Goal: Task Accomplishment & Management: Manage account settings

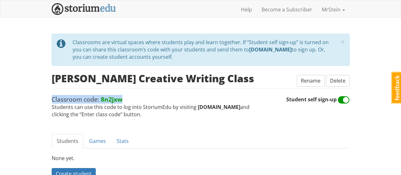
click at [133, 102] on span "Classroom code: 8n2jxw Students can use this code to log into StoriumEdu by vis…" at bounding box center [169, 106] width 235 height 23
click at [129, 98] on span "Classroom code: 8n2jxw Students can use this code to log into StoriumEdu by vis…" at bounding box center [169, 106] width 235 height 23
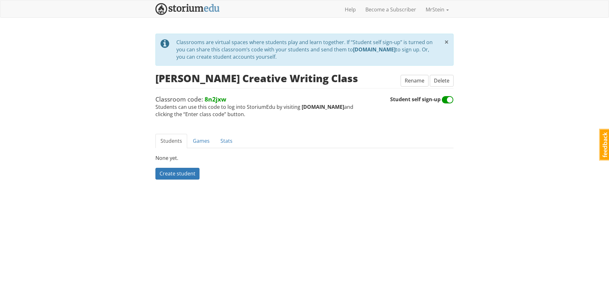
click at [401, 43] on span "×" at bounding box center [446, 41] width 4 height 10
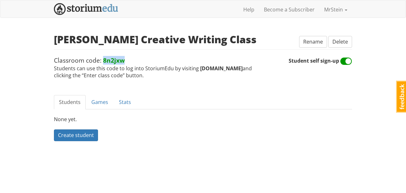
drag, startPoint x: 126, startPoint y: 58, endPoint x: 103, endPoint y: 59, distance: 22.9
click at [103, 59] on span "Classroom code: 8n2jxw Students can use this code to log into StoriumEdu by vis…" at bounding box center [171, 67] width 235 height 23
click at [131, 59] on span "Classroom code: 8n2jxw Students can use this code to log into StoriumEdu by vis…" at bounding box center [171, 67] width 235 height 23
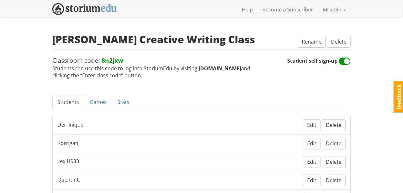
drag, startPoint x: 77, startPoint y: 23, endPoint x: 51, endPoint y: 22, distance: 26.4
click at [51, 22] on div "mrstein MrStein 1 Toggle navigation Help Become a Subscriber MrStein Profile No…" at bounding box center [201, 128] width 403 height 257
click at [157, 72] on span "Classroom code: 8n2jxw Students can use this code to log into StoriumEdu by vis…" at bounding box center [169, 67] width 235 height 23
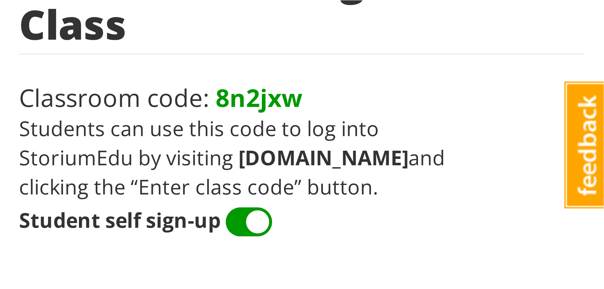
scroll to position [71, 0]
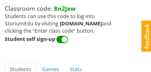
click at [56, 10] on strong "8n2jxw" at bounding box center [65, 8] width 22 height 9
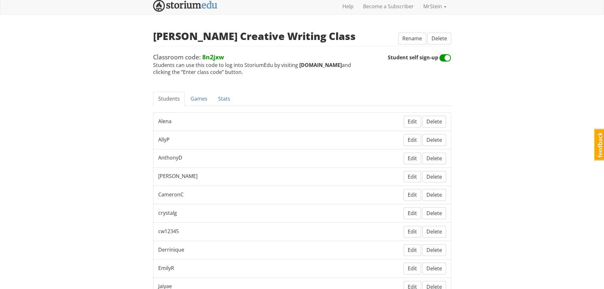
scroll to position [0, 0]
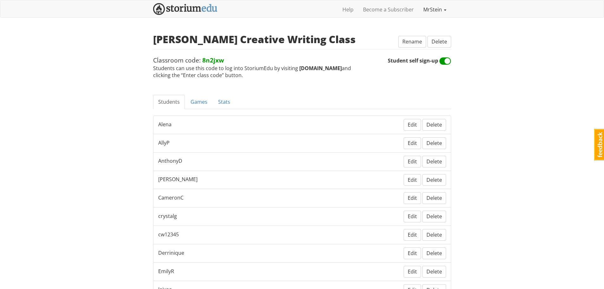
click at [401, 10] on link "MrStein" at bounding box center [435, 10] width 33 height 16
click at [285, 30] on div "mrstein MrStein 1 Toggle navigation Help Become a Subscriber MrStein Profile No…" at bounding box center [302, 257] width 604 height 514
click at [193, 100] on link "Games" at bounding box center [199, 102] width 27 height 14
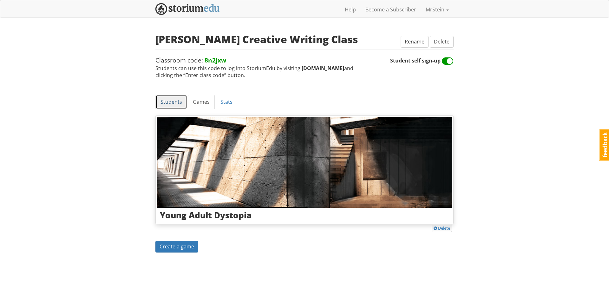
click at [174, 101] on link "Students" at bounding box center [171, 102] width 32 height 14
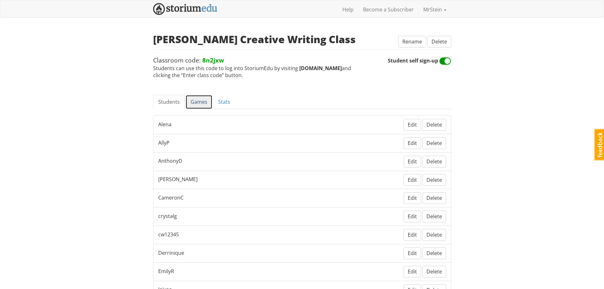
click at [200, 101] on link "Games" at bounding box center [199, 102] width 27 height 14
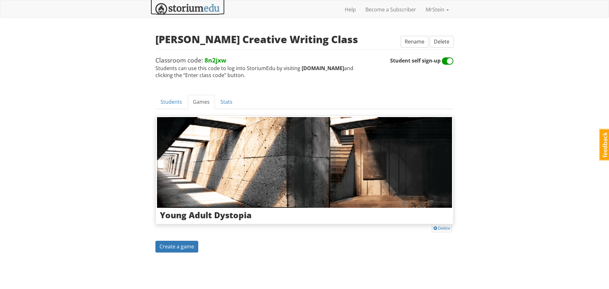
click at [188, 5] on img at bounding box center [187, 9] width 64 height 12
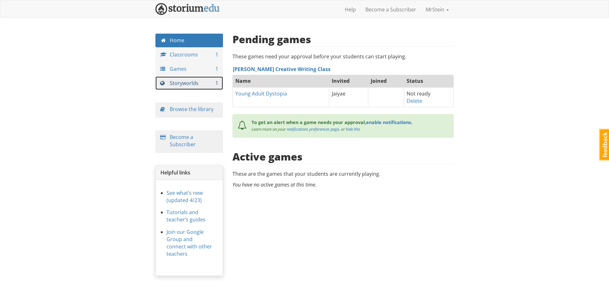
click at [184, 81] on link "Storyworlds 1" at bounding box center [189, 83] width 68 height 14
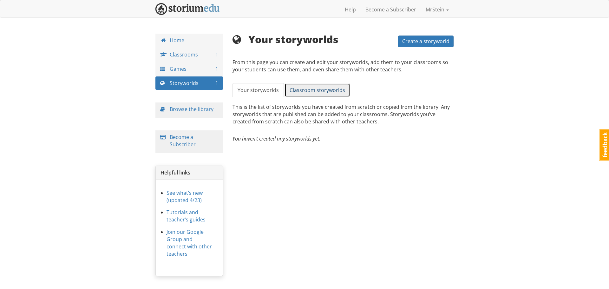
click at [307, 87] on span "Classroom storyworlds" at bounding box center [318, 90] width 56 height 7
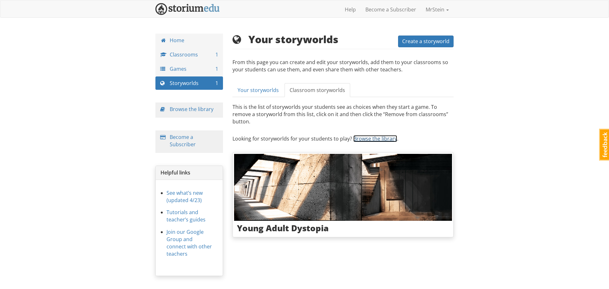
click at [368, 135] on link "Browse the library" at bounding box center [375, 138] width 44 height 7
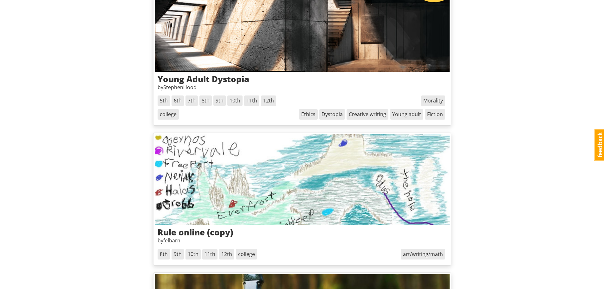
scroll to position [63, 0]
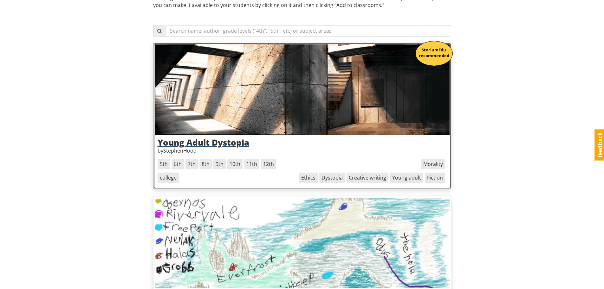
click at [302, 86] on img at bounding box center [302, 89] width 295 height 91
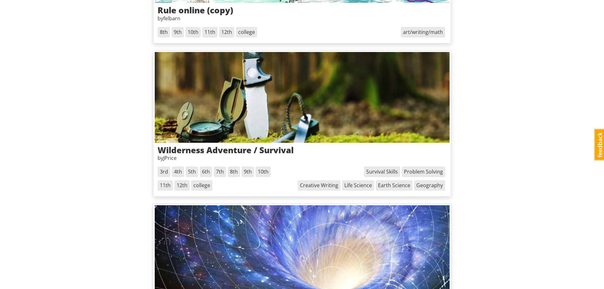
scroll to position [381, 0]
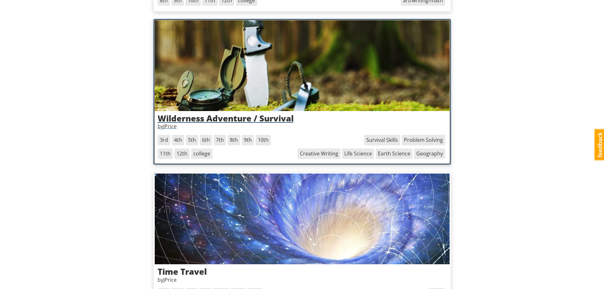
click at [312, 64] on img at bounding box center [302, 65] width 295 height 91
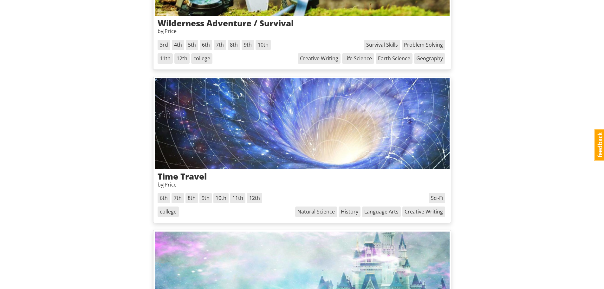
scroll to position [508, 0]
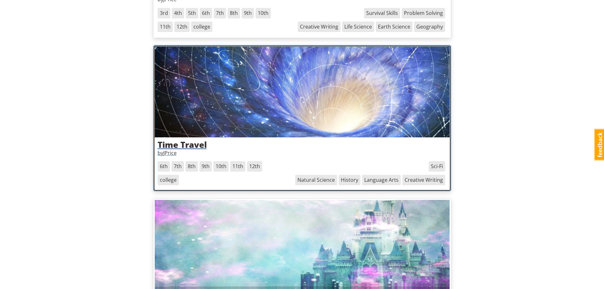
click at [240, 98] on img at bounding box center [302, 92] width 295 height 91
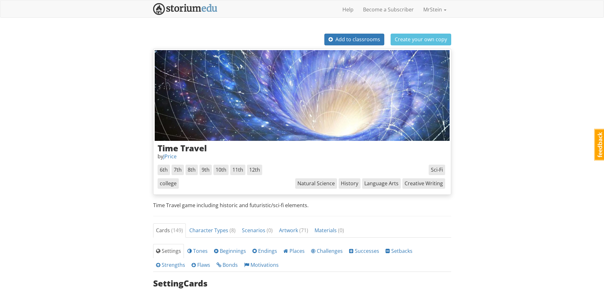
click at [276, 97] on img at bounding box center [302, 95] width 295 height 91
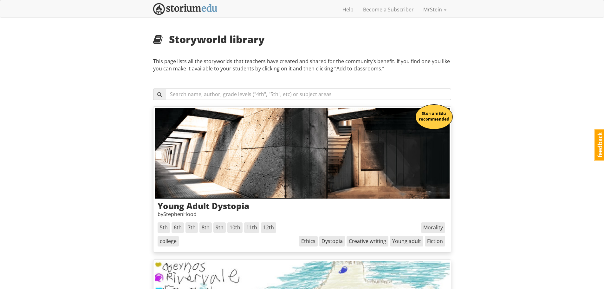
scroll to position [508, 0]
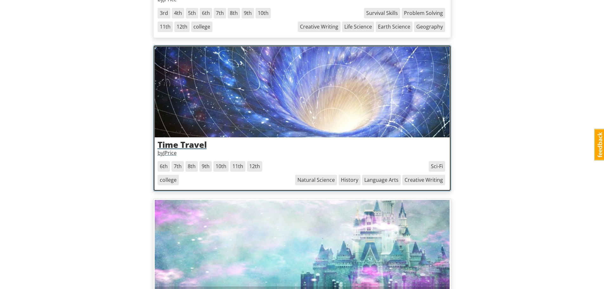
click at [188, 145] on h3 "Time Travel" at bounding box center [302, 144] width 289 height 9
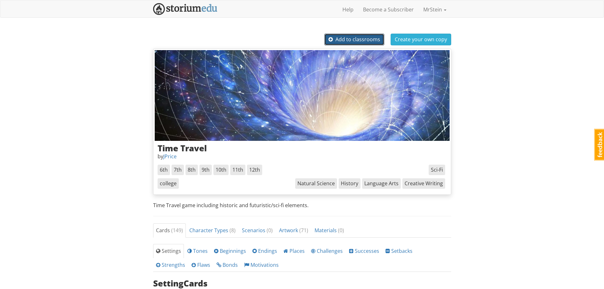
click at [358, 36] on span "Add to classrooms" at bounding box center [355, 39] width 52 height 7
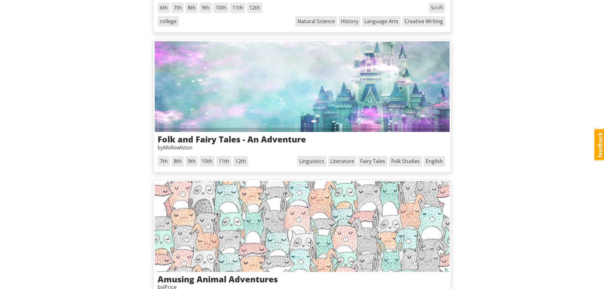
scroll to position [635, 0]
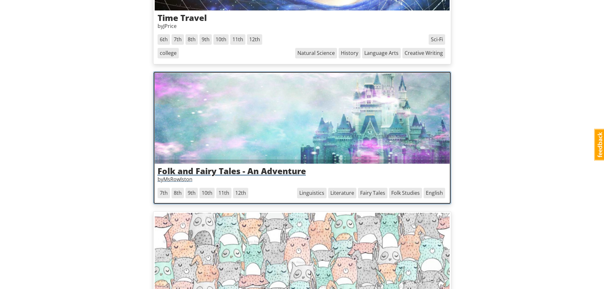
click at [285, 122] on img at bounding box center [302, 118] width 295 height 91
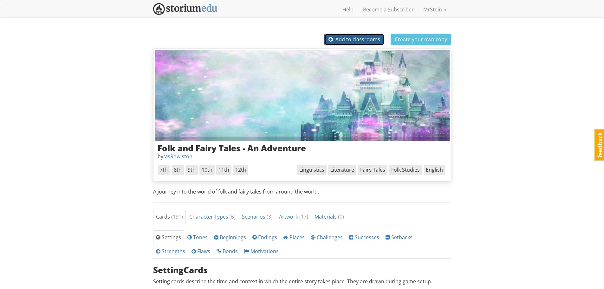
click at [349, 41] on span "Add to classrooms" at bounding box center [355, 39] width 52 height 7
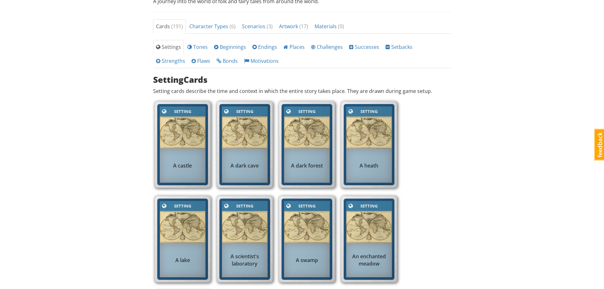
scroll to position [159, 0]
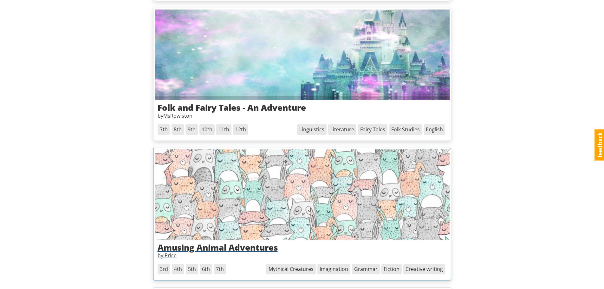
scroll to position [793, 0]
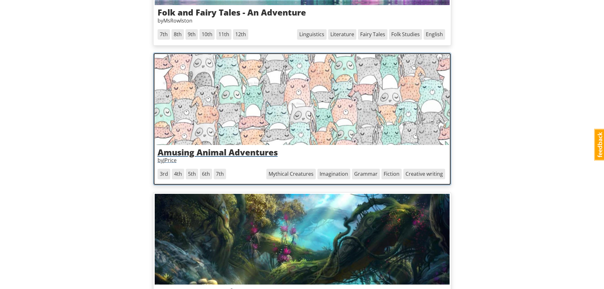
click at [245, 151] on h3 "Amusing Animal Adventures" at bounding box center [302, 152] width 289 height 9
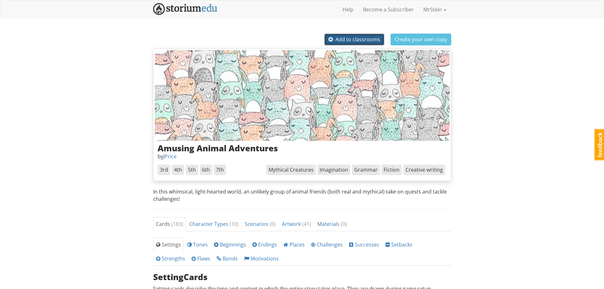
click at [348, 38] on span "Add to classrooms" at bounding box center [355, 39] width 52 height 7
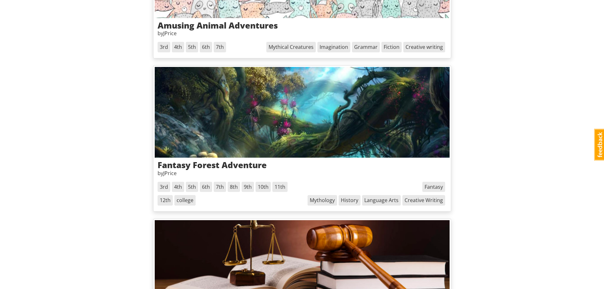
scroll to position [952, 0]
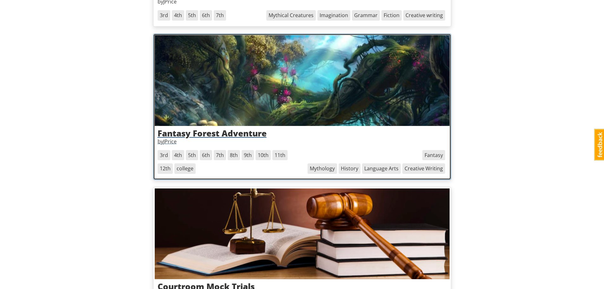
click at [246, 74] on img at bounding box center [302, 80] width 295 height 91
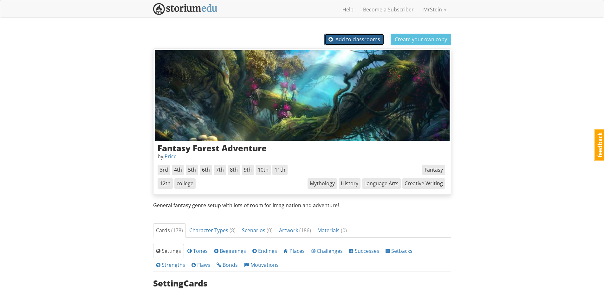
click at [339, 38] on span "Add to classrooms" at bounding box center [355, 39] width 52 height 7
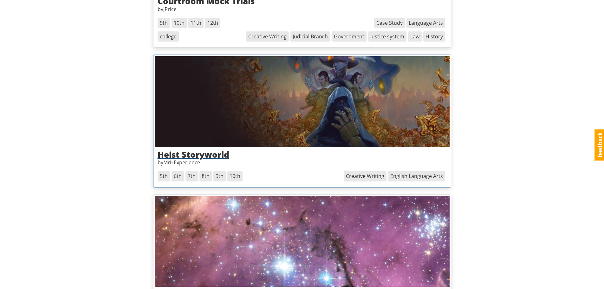
scroll to position [1269, 0]
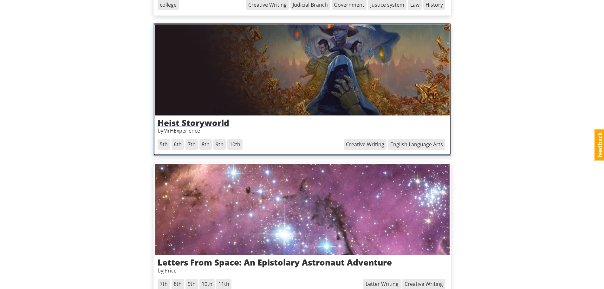
click at [217, 122] on h3 "Heist Storyworld" at bounding box center [302, 122] width 289 height 9
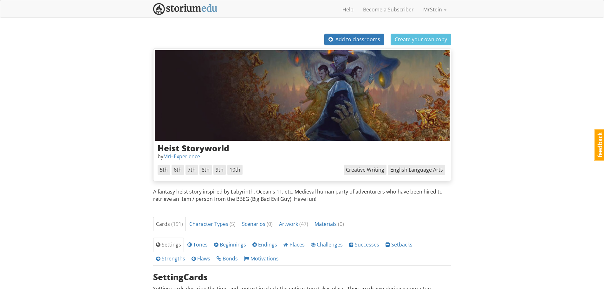
scroll to position [32, 0]
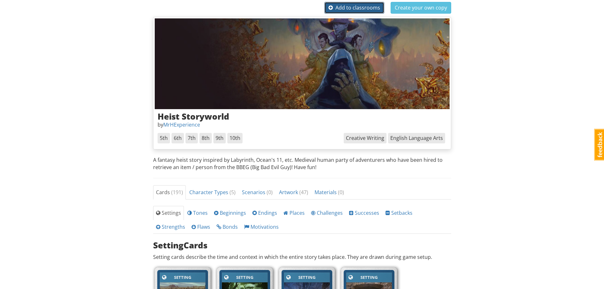
click at [355, 7] on span "Add to classrooms" at bounding box center [355, 7] width 52 height 7
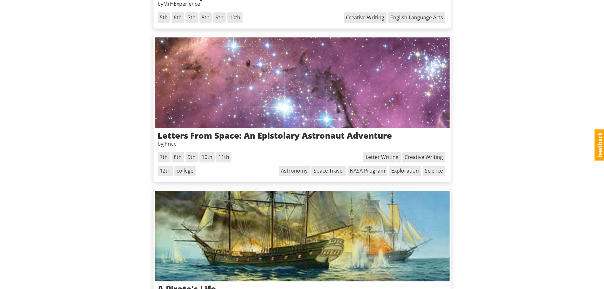
scroll to position [1428, 0]
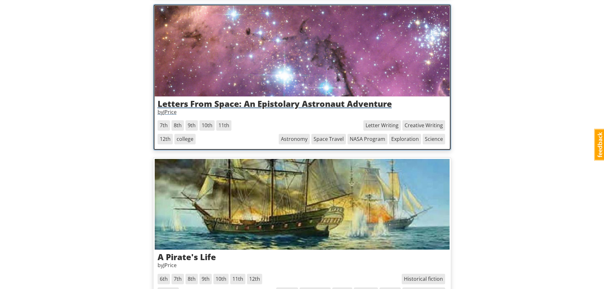
click at [292, 105] on h3 "Letters From Space: An Epistolary Astronaut Adventure" at bounding box center [302, 103] width 289 height 9
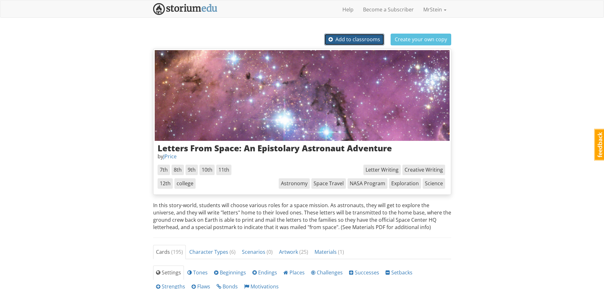
click at [345, 38] on span "Add to classrooms" at bounding box center [355, 39] width 52 height 7
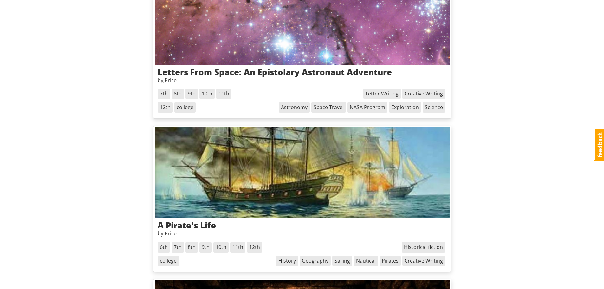
scroll to position [1523, 0]
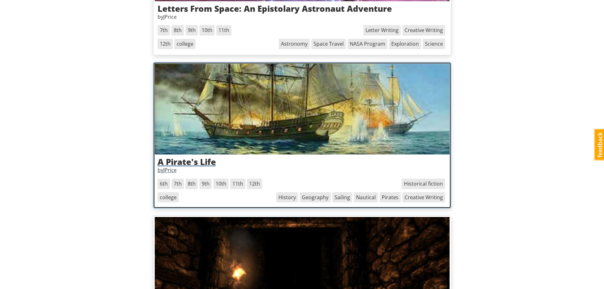
click at [178, 163] on h3 "A Pirate's Life" at bounding box center [302, 161] width 289 height 9
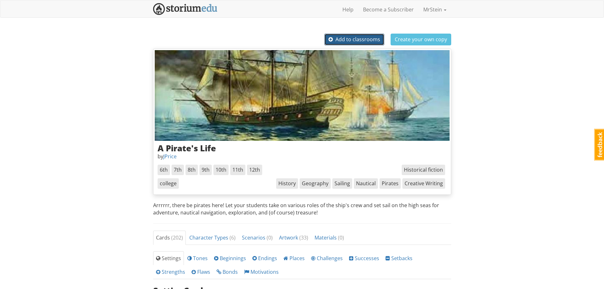
click at [365, 41] on span "Add to classrooms" at bounding box center [355, 39] width 52 height 7
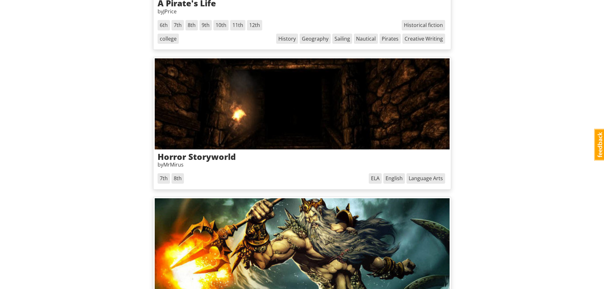
scroll to position [1713, 0]
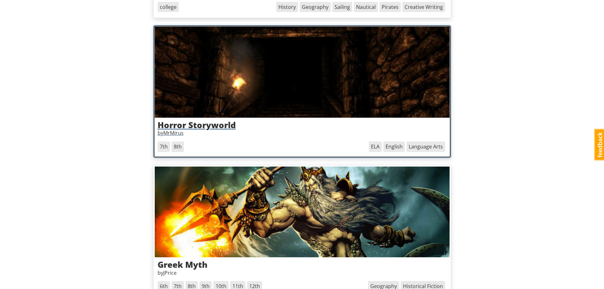
click at [221, 123] on h3 "Horror Storyworld" at bounding box center [302, 125] width 289 height 9
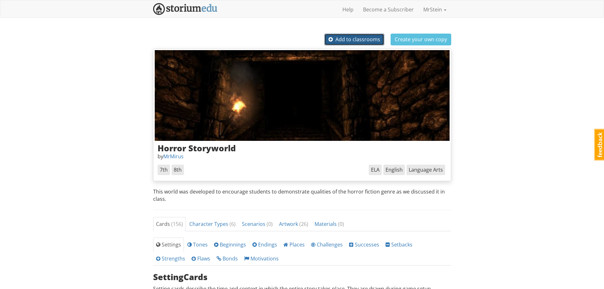
click at [351, 40] on span "Add to classrooms" at bounding box center [355, 39] width 52 height 7
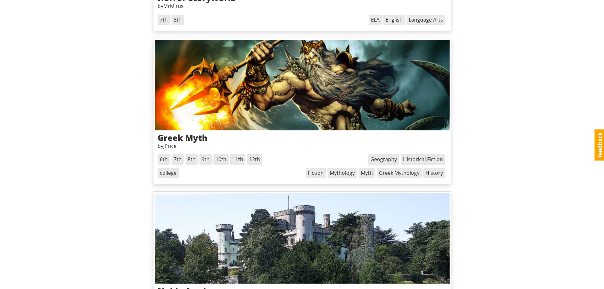
scroll to position [1808, 0]
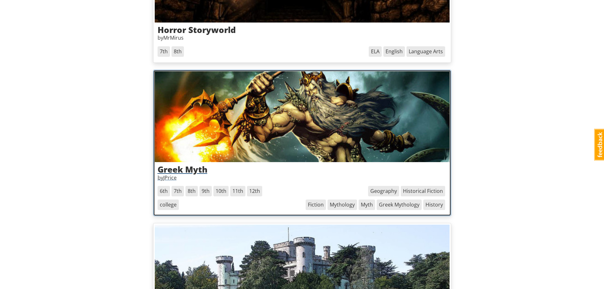
click at [195, 171] on h3 "Greek Myth" at bounding box center [302, 169] width 289 height 9
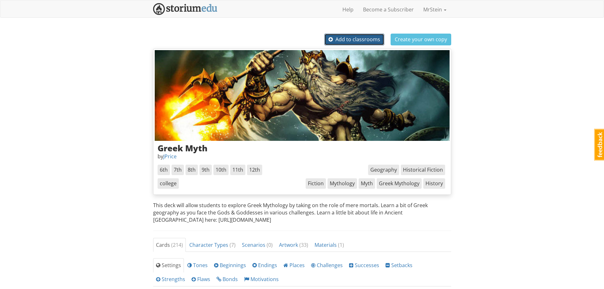
click at [357, 42] on span "Add to classrooms" at bounding box center [355, 39] width 52 height 7
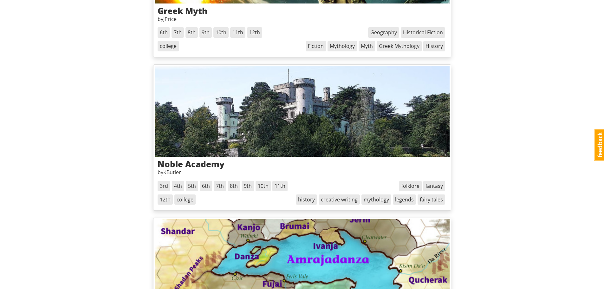
scroll to position [1999, 0]
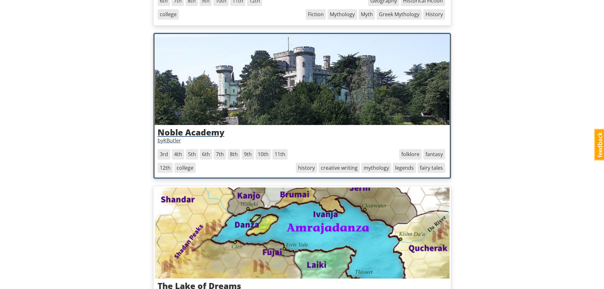
click at [198, 131] on h3 "Noble Academy" at bounding box center [302, 132] width 289 height 9
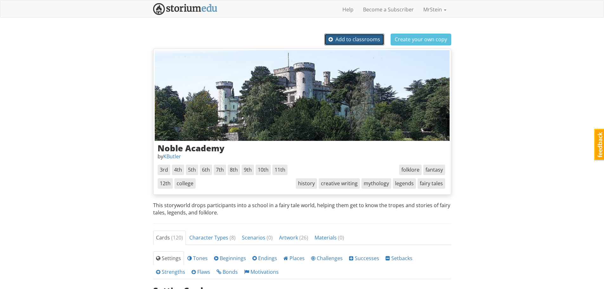
click at [339, 40] on span "Add to classrooms" at bounding box center [355, 39] width 52 height 7
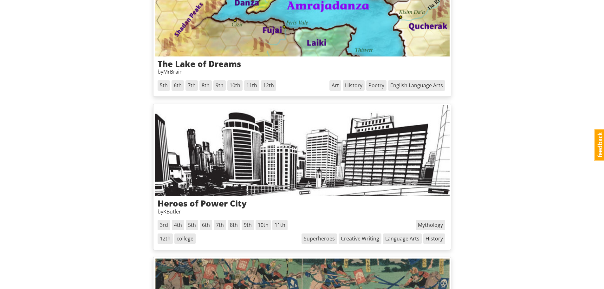
scroll to position [2253, 0]
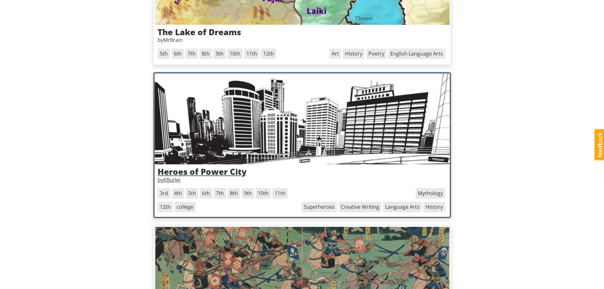
click at [226, 171] on h3 "Heroes of Power City" at bounding box center [302, 171] width 289 height 9
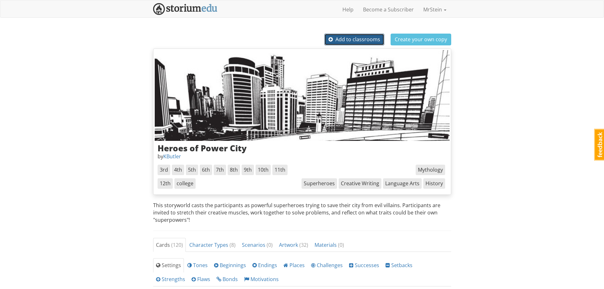
click at [354, 39] on span "Add to classrooms" at bounding box center [355, 39] width 52 height 7
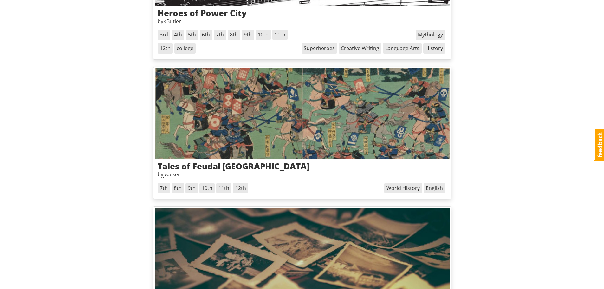
scroll to position [2443, 0]
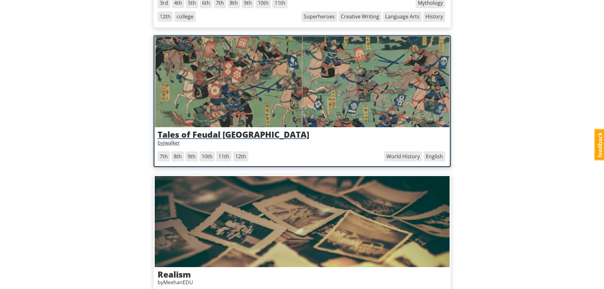
click at [203, 134] on h3 "Tales of Feudal Japan" at bounding box center [302, 134] width 289 height 9
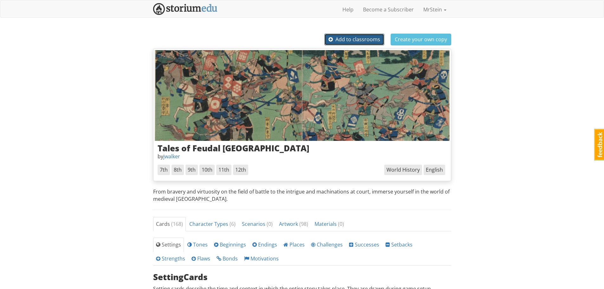
click at [340, 36] on span "Add to classrooms" at bounding box center [355, 39] width 52 height 7
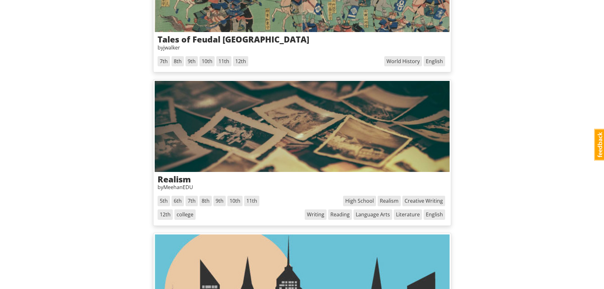
scroll to position [2570, 0]
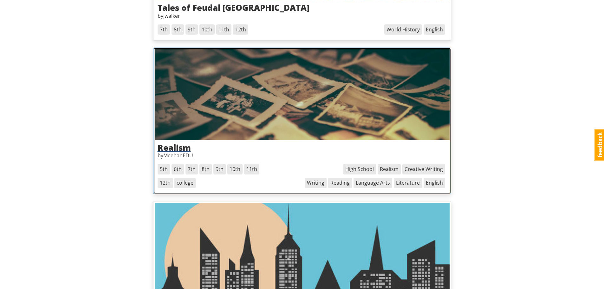
click at [177, 147] on h3 "Realism" at bounding box center [302, 147] width 289 height 9
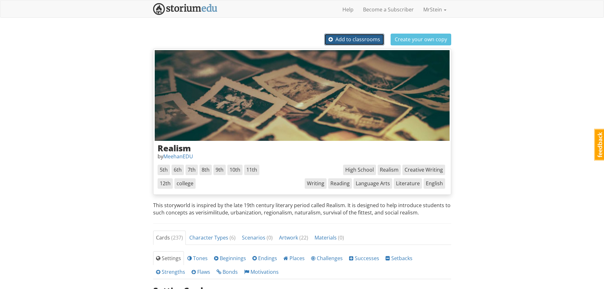
click at [349, 38] on span "Add to classrooms" at bounding box center [355, 39] width 52 height 7
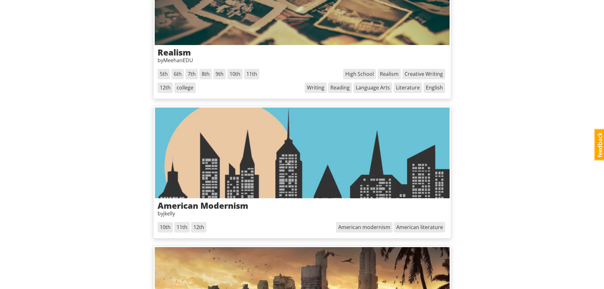
scroll to position [2697, 0]
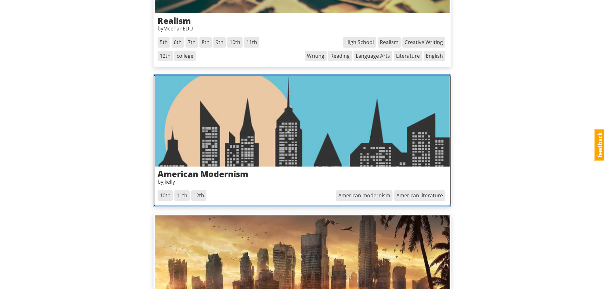
click at [193, 173] on h3 "American Modernism" at bounding box center [302, 173] width 289 height 9
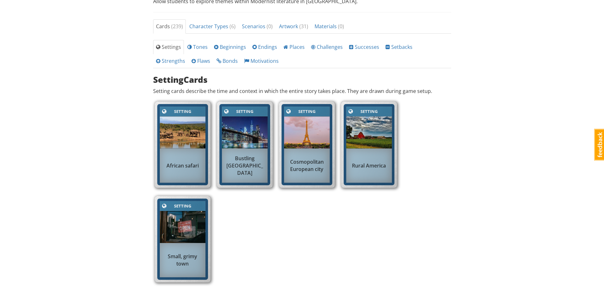
scroll to position [222, 0]
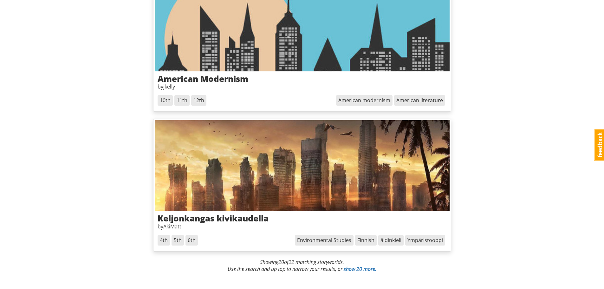
scroll to position [2807, 0]
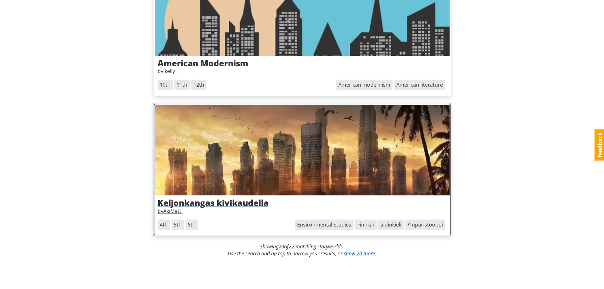
click at [205, 174] on h3 "Keljonkangas kivikaudella" at bounding box center [302, 202] width 289 height 9
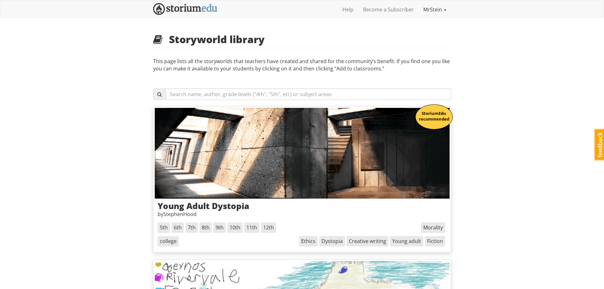
click at [401, 10] on link "MrStein" at bounding box center [435, 10] width 33 height 16
click at [183, 8] on img at bounding box center [185, 9] width 64 height 12
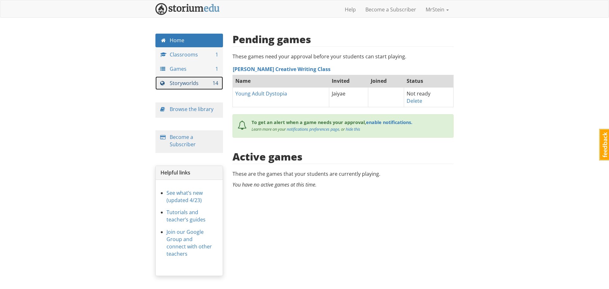
click at [179, 83] on link "Storyworlds 14" at bounding box center [189, 83] width 68 height 14
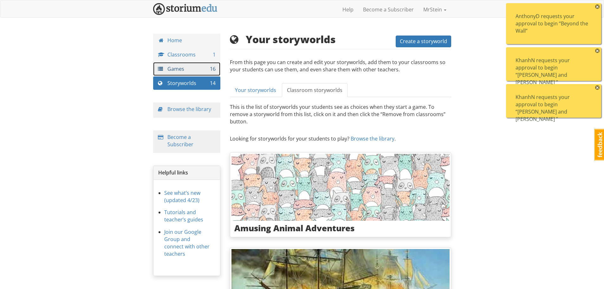
click at [173, 69] on link "Games 16" at bounding box center [187, 69] width 68 height 14
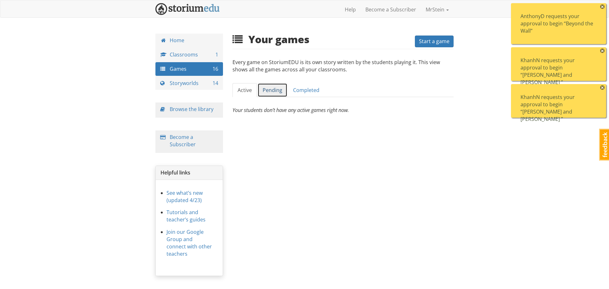
click at [268, 87] on link "Pending" at bounding box center [273, 90] width 30 height 14
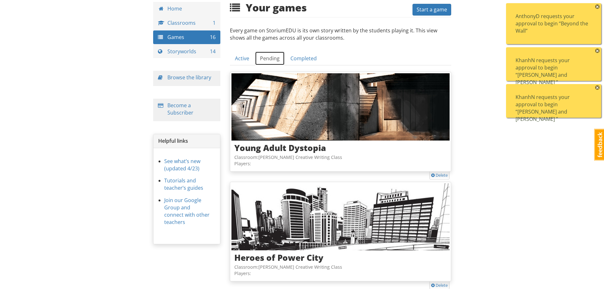
scroll to position [159, 0]
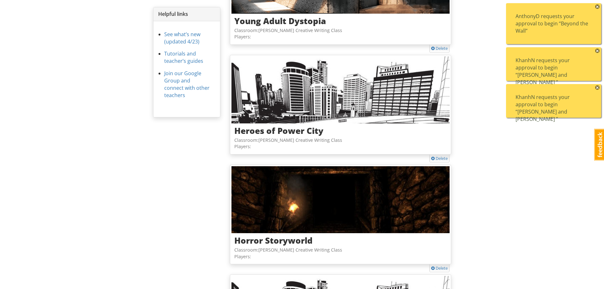
click at [401, 94] on div "KhanhN requests your approval to begin “Alena and Khanh ”" at bounding box center [554, 108] width 76 height 29
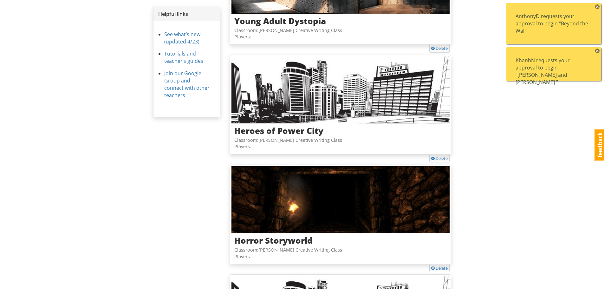
click at [401, 70] on div "KhanhN requests your approval to begin “Alena and Khanh ”" at bounding box center [554, 71] width 76 height 29
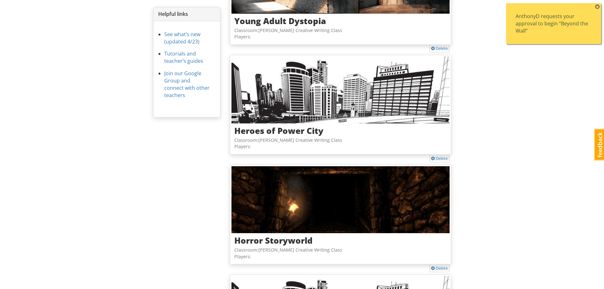
click at [401, 21] on div "AnthonyD requests your approval to begin “Beyond the Wall”" at bounding box center [554, 24] width 76 height 22
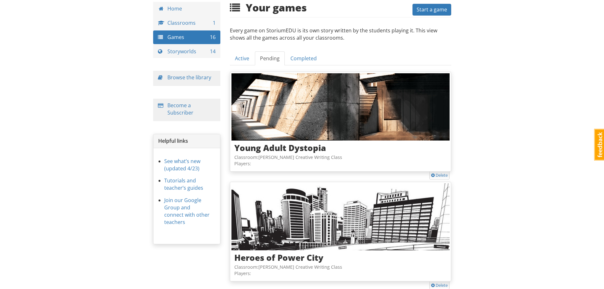
scroll to position [0, 0]
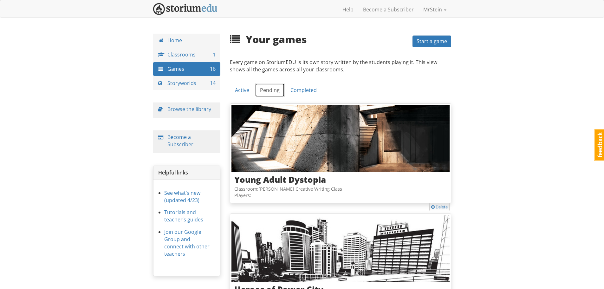
click at [269, 89] on link "Pending" at bounding box center [270, 90] width 30 height 14
click at [266, 90] on link "Pending" at bounding box center [270, 90] width 30 height 14
click at [238, 38] on span at bounding box center [238, 40] width 16 height 10
click at [268, 89] on link "Pending" at bounding box center [270, 90] width 30 height 14
click at [243, 92] on link "Active" at bounding box center [242, 90] width 24 height 14
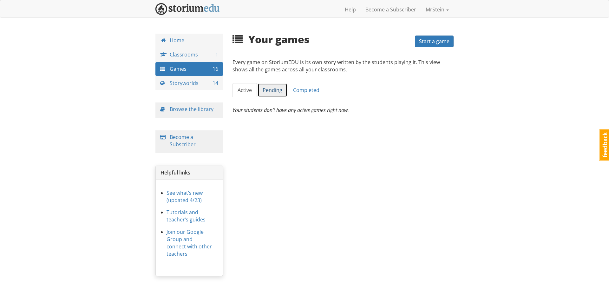
click at [266, 91] on link "Pending" at bounding box center [273, 90] width 30 height 14
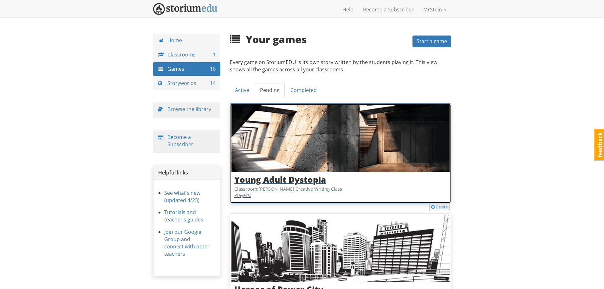
click at [376, 143] on img at bounding box center [341, 138] width 218 height 67
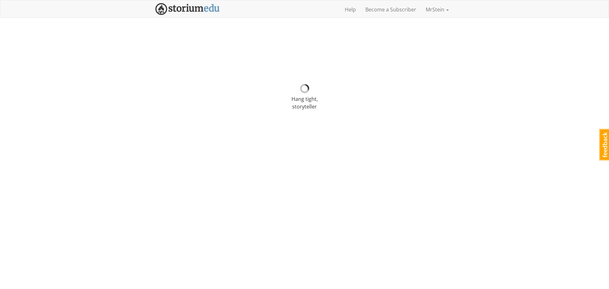
select select "sth4hy"
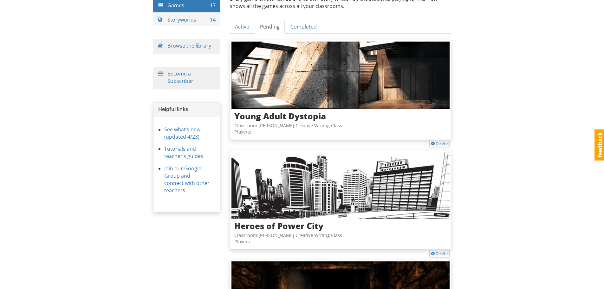
scroll to position [95, 0]
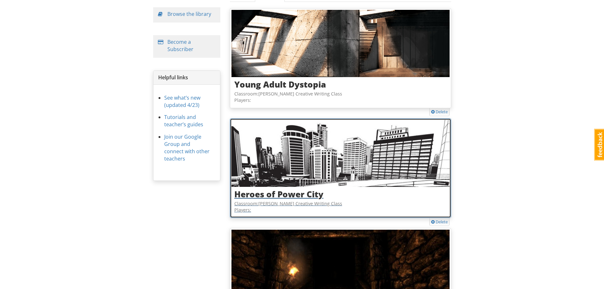
click at [359, 144] on img at bounding box center [341, 153] width 218 height 67
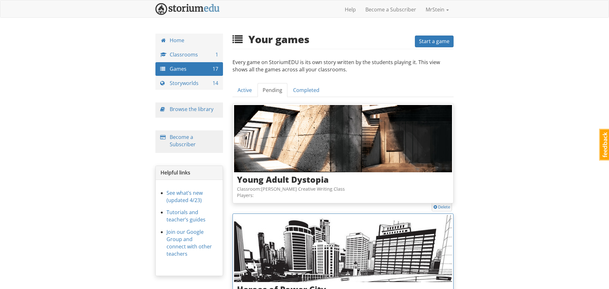
select select "67r1e1"
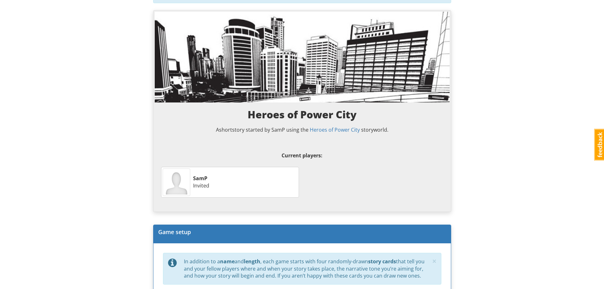
scroll to position [23, 0]
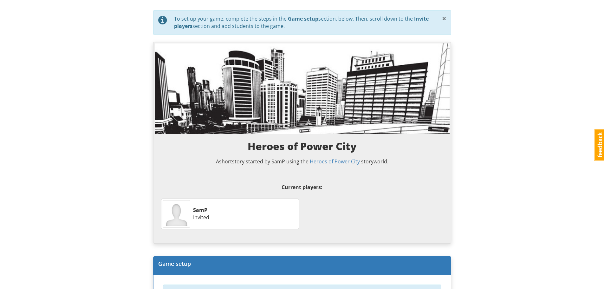
click at [401, 18] on span "×" at bounding box center [444, 18] width 4 height 10
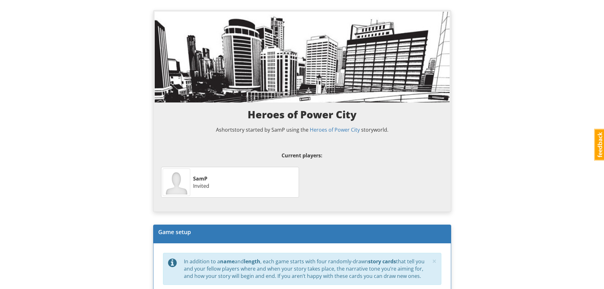
scroll to position [0, 0]
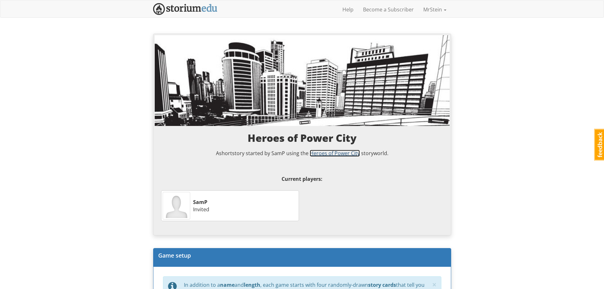
click at [324, 154] on link "Heroes of Power City" at bounding box center [335, 153] width 50 height 7
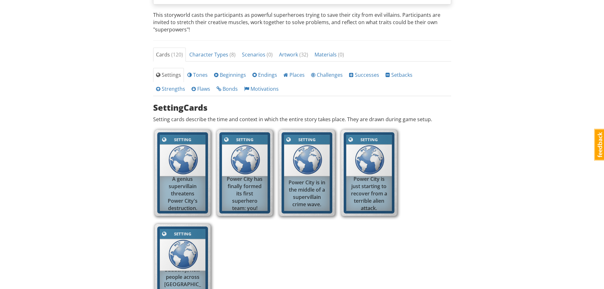
scroll to position [32, 0]
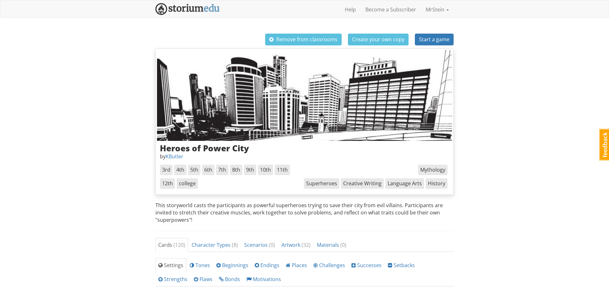
select select "67r1e1"
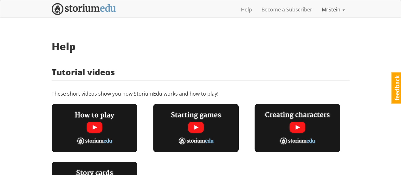
click at [327, 10] on link "MrStein" at bounding box center [333, 10] width 33 height 16
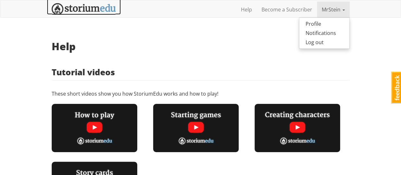
click at [71, 10] on img at bounding box center [84, 9] width 64 height 12
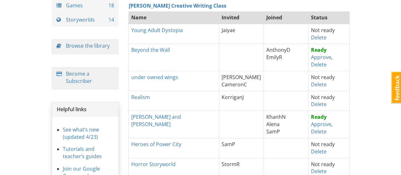
scroll to position [32, 0]
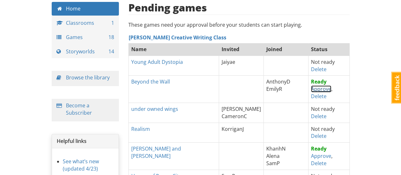
click at [311, 88] on link "Approve" at bounding box center [321, 88] width 20 height 7
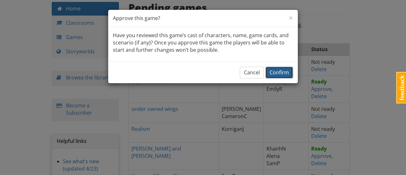
click at [280, 71] on span "Confirm" at bounding box center [279, 72] width 19 height 7
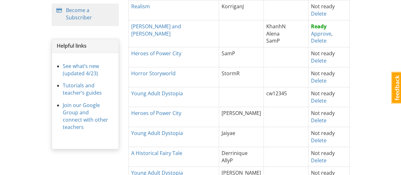
scroll to position [95, 0]
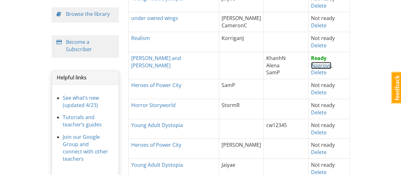
click at [311, 65] on link "Approve" at bounding box center [321, 65] width 20 height 7
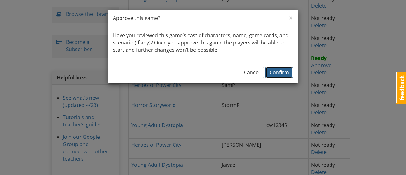
click at [277, 72] on span "Confirm" at bounding box center [279, 72] width 19 height 7
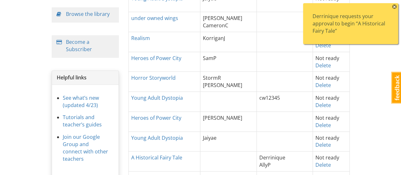
click at [338, 26] on div "Derrinique requests your approval to begin “A Historical Fairy Tale”" at bounding box center [351, 24] width 76 height 22
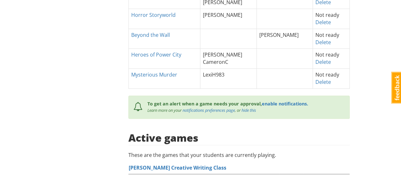
scroll to position [349, 0]
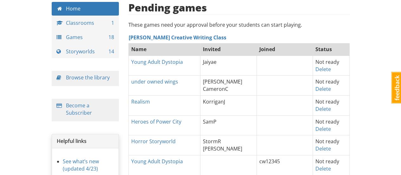
scroll to position [63, 0]
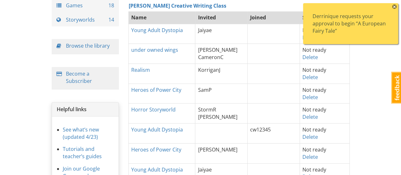
click at [346, 27] on div "Derrinique requests your approval to begin “A European Fairy Tale”" at bounding box center [351, 24] width 76 height 22
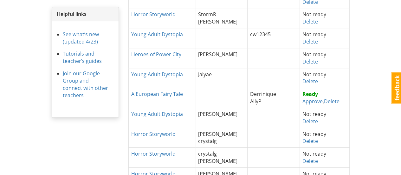
scroll to position [190, 0]
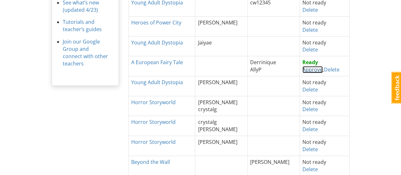
click at [304, 68] on link "Approve" at bounding box center [313, 69] width 20 height 7
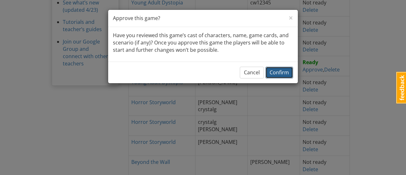
click at [278, 72] on span "Confirm" at bounding box center [279, 72] width 19 height 7
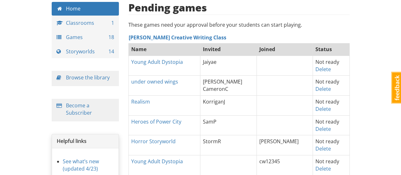
scroll to position [63, 0]
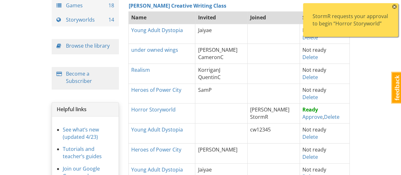
click at [332, 26] on div "StormR requests your approval to begin “Horror Storyworld”" at bounding box center [351, 20] width 76 height 15
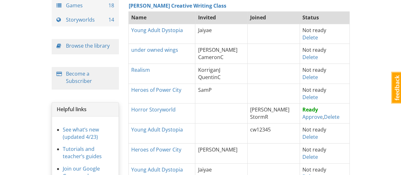
scroll to position [95, 0]
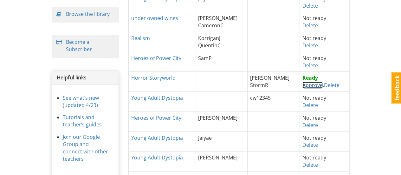
click at [303, 86] on link "Approve" at bounding box center [313, 85] width 20 height 7
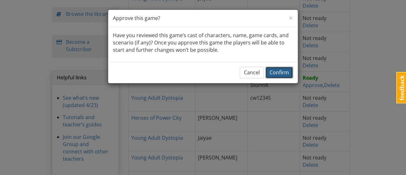
click at [279, 72] on span "Confirm" at bounding box center [279, 72] width 19 height 7
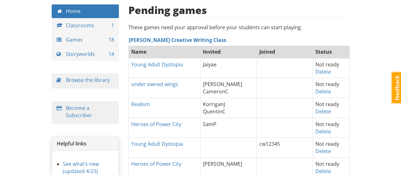
scroll to position [0, 0]
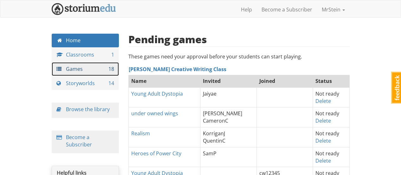
click at [72, 68] on link "Games 18" at bounding box center [86, 69] width 68 height 14
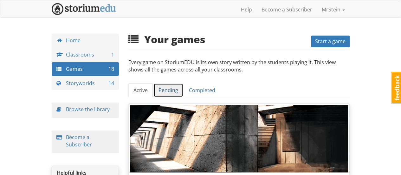
click at [169, 87] on link "Pending" at bounding box center [169, 90] width 30 height 14
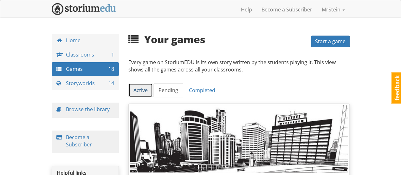
click at [143, 88] on link "Active" at bounding box center [140, 90] width 24 height 14
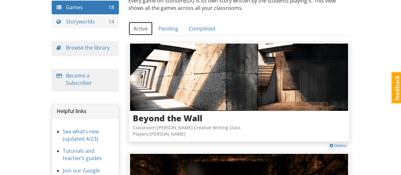
scroll to position [93, 0]
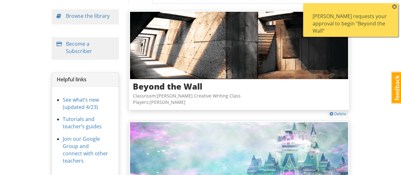
click at [331, 19] on div "[PERSON_NAME] requests your approval to begin “Beyond the Wall”" at bounding box center [351, 24] width 76 height 22
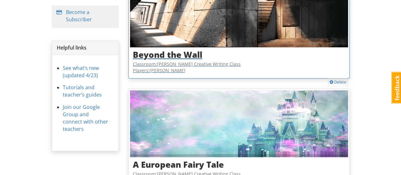
scroll to position [0, 0]
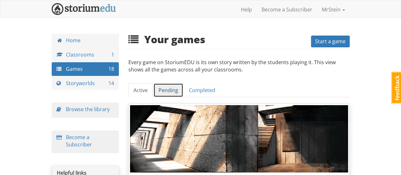
click at [162, 93] on link "Pending" at bounding box center [169, 90] width 30 height 14
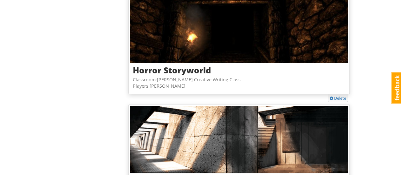
scroll to position [1508, 0]
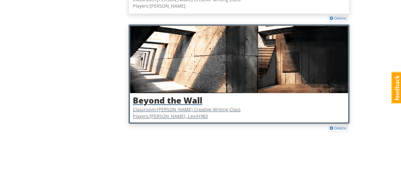
click at [166, 96] on h3 "Beyond the Wall" at bounding box center [239, 100] width 213 height 9
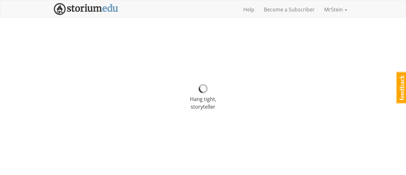
select select "gpjd0p"
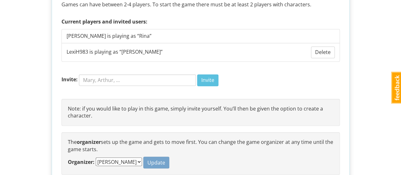
scroll to position [536, 0]
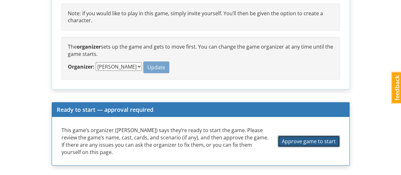
click at [311, 138] on span "Approve game to start" at bounding box center [309, 140] width 54 height 7
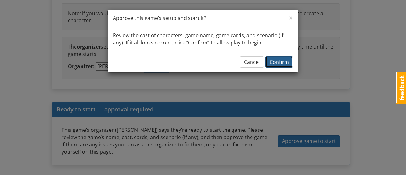
click at [279, 61] on span "Confirm" at bounding box center [279, 61] width 19 height 7
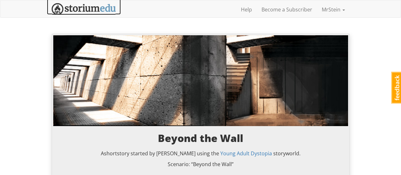
click at [82, 2] on link at bounding box center [84, 7] width 74 height 16
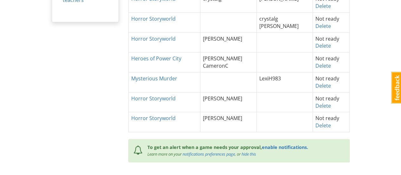
scroll to position [222, 0]
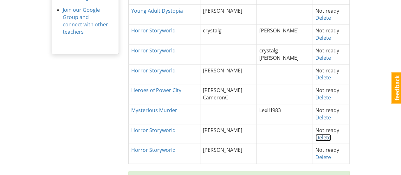
click at [316, 135] on link "Delete" at bounding box center [324, 137] width 16 height 7
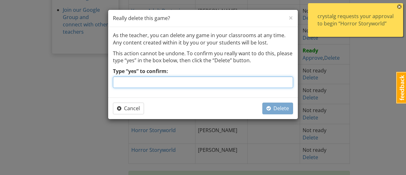
click at [194, 83] on input "Type “yes” to confirm:" at bounding box center [203, 81] width 180 height 11
type input "yes"
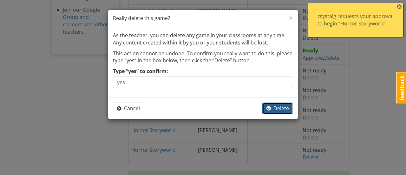
click at [280, 108] on span "Delete" at bounding box center [277, 108] width 23 height 7
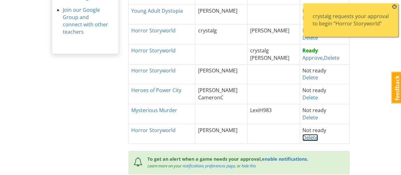
click at [303, 136] on link "Delete" at bounding box center [311, 137] width 16 height 7
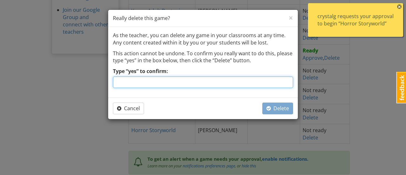
click at [181, 81] on input "Type “yes” to confirm:" at bounding box center [203, 81] width 180 height 11
type input "yes"
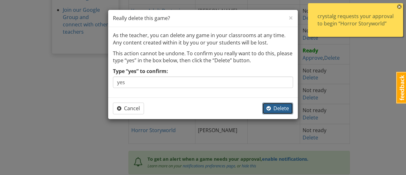
click at [284, 105] on span "Delete" at bounding box center [277, 108] width 23 height 7
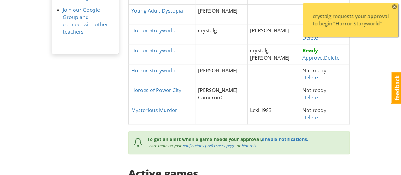
click at [394, 6] on span "×" at bounding box center [394, 6] width 4 height 4
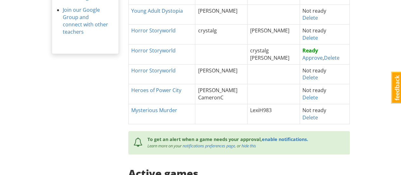
click at [368, 31] on div "mrstein MrStein 1 Toggle navigation Help Become a Subscriber MrStein Profile No…" at bounding box center [200, 72] width 401 height 588
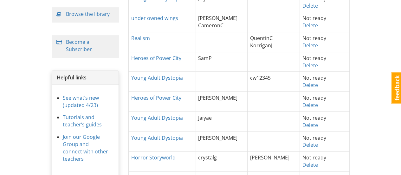
scroll to position [63, 0]
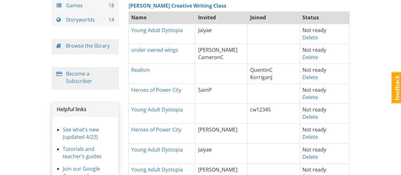
click at [229, 89] on td "SamP" at bounding box center [221, 93] width 52 height 20
click at [266, 49] on td at bounding box center [274, 54] width 52 height 20
click at [234, 70] on td at bounding box center [221, 74] width 52 height 20
click at [226, 94] on td "SamP" at bounding box center [221, 93] width 52 height 20
click at [219, 113] on td at bounding box center [221, 113] width 52 height 20
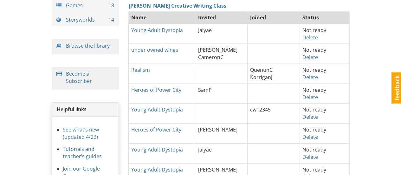
scroll to position [95, 0]
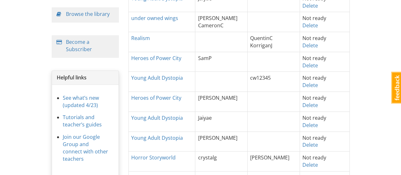
click at [240, 99] on td "[PERSON_NAME]" at bounding box center [221, 102] width 52 height 20
click at [233, 120] on td "Jaiyae" at bounding box center [221, 121] width 52 height 20
click at [226, 138] on td "[PERSON_NAME]" at bounding box center [221, 141] width 52 height 20
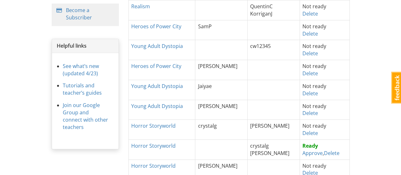
scroll to position [159, 0]
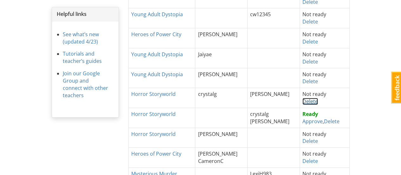
click at [303, 100] on link "Delete" at bounding box center [311, 101] width 16 height 7
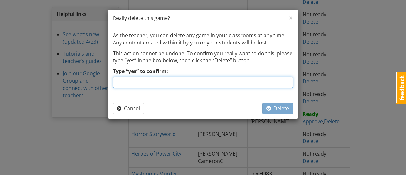
click at [153, 82] on input "Type “yes” to confirm:" at bounding box center [203, 81] width 180 height 11
type input "yes"
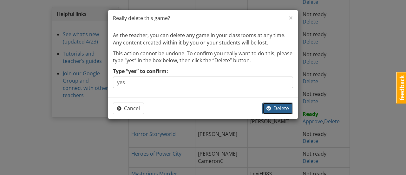
click at [276, 107] on span "Delete" at bounding box center [277, 108] width 23 height 7
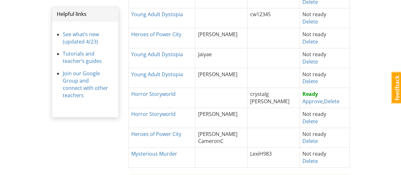
click at [228, 115] on td "[PERSON_NAME]" at bounding box center [221, 118] width 52 height 20
click at [221, 156] on td at bounding box center [221, 158] width 52 height 20
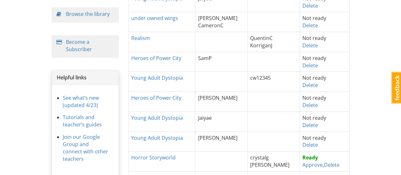
scroll to position [127, 0]
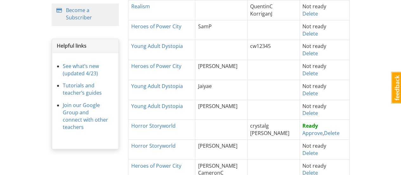
click at [355, 47] on div "mrstein MrStein 1 Toggle navigation Help Become a Subscriber MrStein Profile No…" at bounding box center [200, 157] width 401 height 568
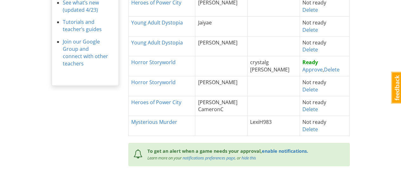
scroll to position [222, 0]
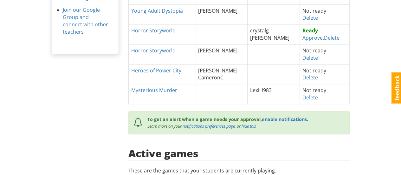
click at [355, 51] on div "mrstein MrStein 1 Toggle navigation Help Become a Subscriber MrStein Profile No…" at bounding box center [200, 62] width 401 height 568
click at [355, 49] on div "mrstein MrStein 1 Toggle navigation Help Become a Subscriber MrStein Profile No…" at bounding box center [200, 62] width 401 height 568
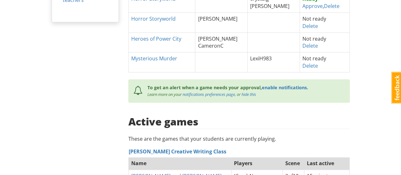
click at [357, 57] on div "mrstein MrStein 1 Toggle navigation Help Become a Subscriber MrStein Profile No…" at bounding box center [200, 30] width 401 height 568
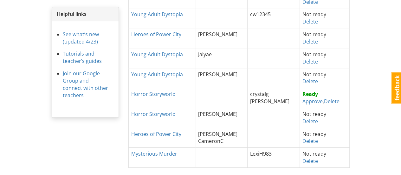
scroll to position [190, 0]
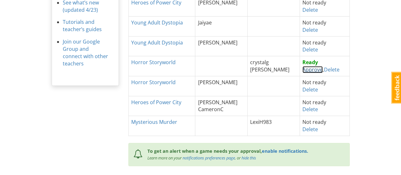
click at [303, 67] on link "Approve" at bounding box center [313, 69] width 20 height 7
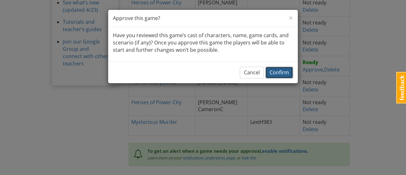
click at [277, 69] on span "Confirm" at bounding box center [279, 72] width 19 height 7
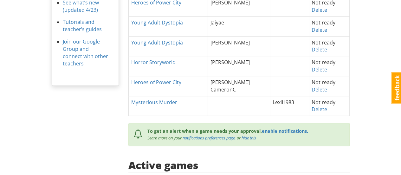
click at [281, 82] on td at bounding box center [289, 86] width 39 height 20
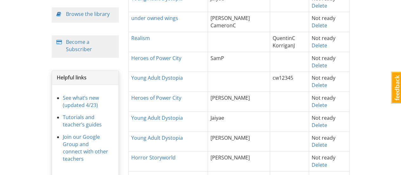
scroll to position [63, 0]
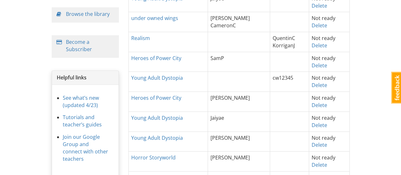
scroll to position [127, 0]
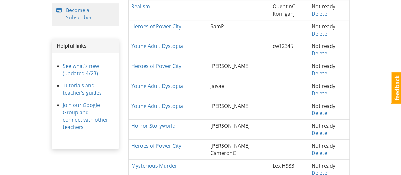
click at [355, 44] on div "mrstein MrStein 1 Toggle navigation Help Become a Subscriber MrStein Profile No…" at bounding box center [200, 157] width 401 height 568
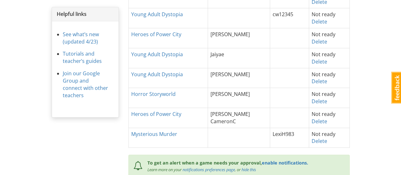
scroll to position [190, 0]
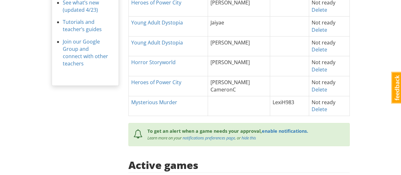
click at [223, 100] on td at bounding box center [239, 106] width 62 height 20
click at [270, 81] on td at bounding box center [289, 86] width 39 height 20
click at [248, 78] on td "Jorge CameronC" at bounding box center [239, 86] width 62 height 20
click at [277, 87] on td at bounding box center [289, 86] width 39 height 20
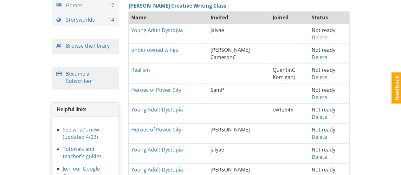
scroll to position [32, 0]
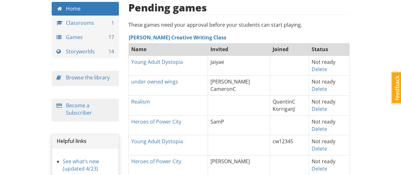
click at [277, 79] on td at bounding box center [289, 86] width 39 height 20
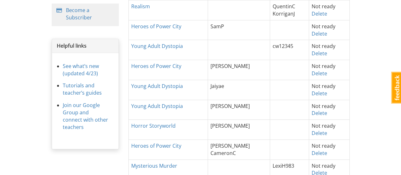
scroll to position [95, 0]
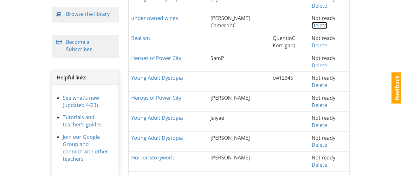
click at [319, 24] on link "Delete" at bounding box center [320, 25] width 16 height 7
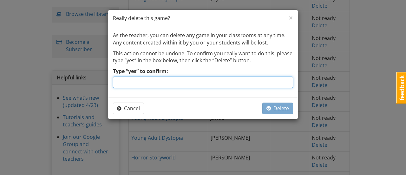
click at [189, 79] on input "Type “yes” to confirm:" at bounding box center [203, 81] width 180 height 11
type input "yes"
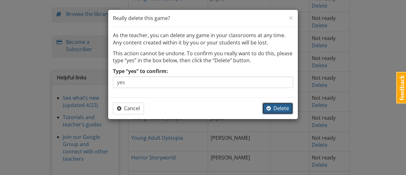
click at [276, 106] on span "Delete" at bounding box center [277, 108] width 23 height 7
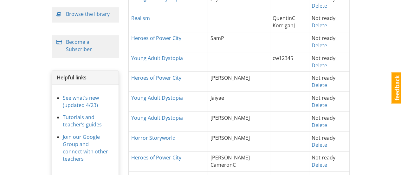
scroll to position [63, 0]
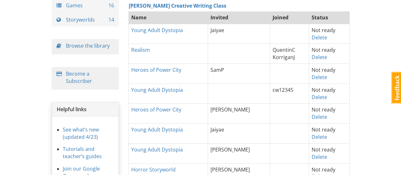
click at [246, 73] on td "SamP" at bounding box center [239, 74] width 62 height 20
click at [315, 76] on link "Delete" at bounding box center [320, 77] width 16 height 7
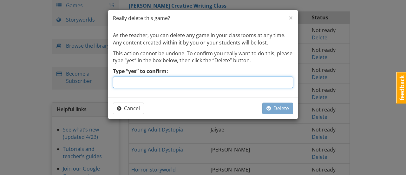
click at [232, 82] on input "Type “yes” to confirm:" at bounding box center [203, 81] width 180 height 11
type input "yes"
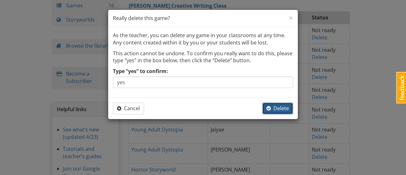
click at [274, 109] on span "Delete" at bounding box center [277, 108] width 23 height 7
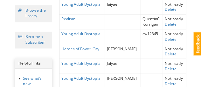
scroll to position [95, 0]
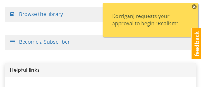
click at [187, 14] on div "KorriganJ requests your approval to begin “Realism”" at bounding box center [150, 20] width 76 height 15
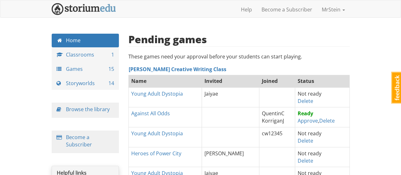
scroll to position [63, 0]
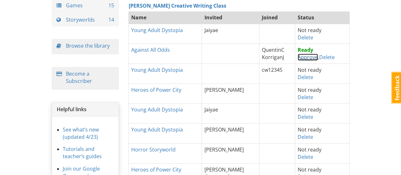
click at [300, 57] on link "Approve" at bounding box center [308, 57] width 20 height 7
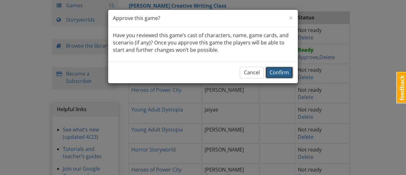
click at [281, 72] on span "Confirm" at bounding box center [279, 72] width 19 height 7
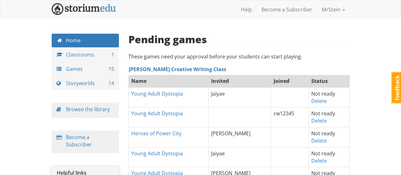
scroll to position [0, 0]
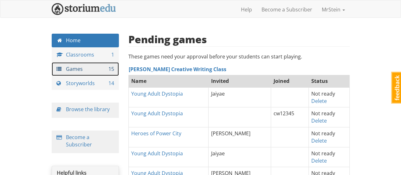
click at [72, 67] on link "Games 15" at bounding box center [86, 69] width 68 height 14
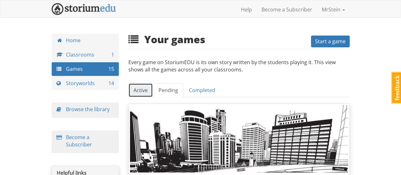
click at [133, 89] on link "Active" at bounding box center [140, 90] width 24 height 14
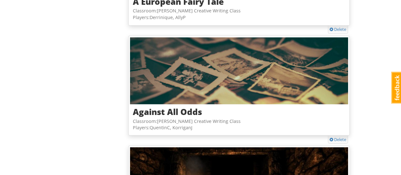
scroll to position [539, 0]
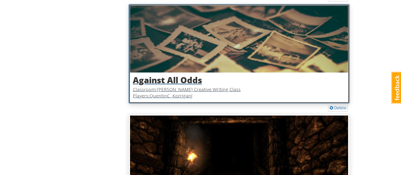
click at [163, 78] on h3 "Against All Odds" at bounding box center [239, 79] width 213 height 9
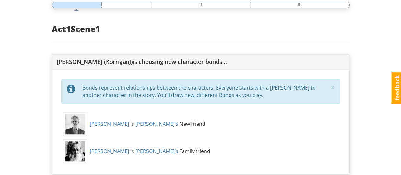
scroll to position [412, 0]
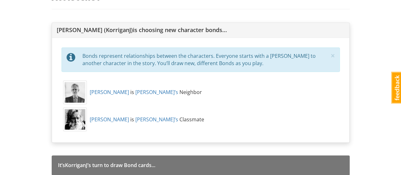
click at [178, 56] on div "Bonds represent relationships between the characters. Everyone starts with a Bo…" at bounding box center [205, 59] width 246 height 15
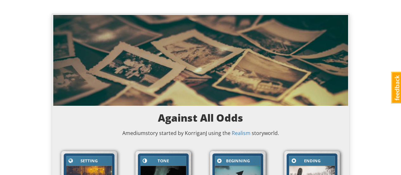
scroll to position [0, 0]
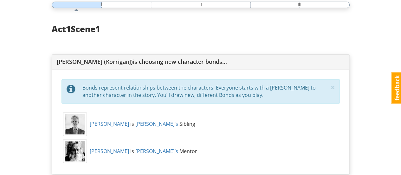
scroll to position [222, 0]
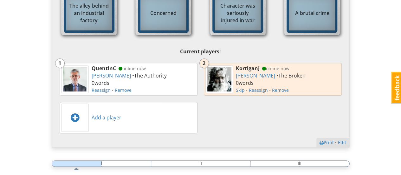
click at [227, 116] on div "1 QuentinC online now Mr. Vanderburg • The Authority 0 word s Reassign • Remove…" at bounding box center [200, 98] width 289 height 77
click at [356, 78] on div "mrstein MrStein 1 Toggle navigation Help Become a Subscriber MrStein Profile No…" at bounding box center [200, 83] width 401 height 610
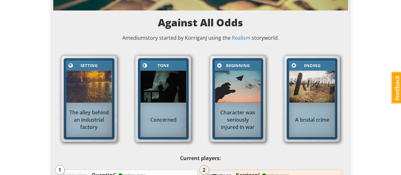
scroll to position [0, 0]
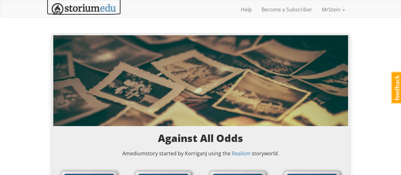
click at [76, 7] on img at bounding box center [84, 9] width 64 height 12
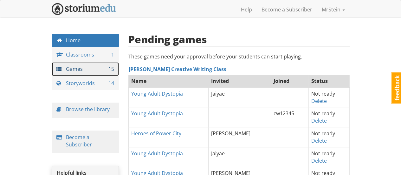
click at [74, 68] on link "Games 15" at bounding box center [86, 69] width 68 height 14
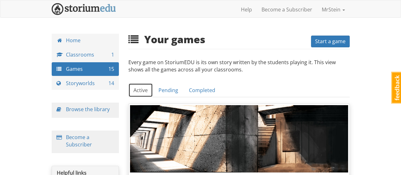
click at [143, 87] on link "Active" at bounding box center [140, 90] width 24 height 14
click at [170, 89] on link "Pending" at bounding box center [169, 90] width 30 height 14
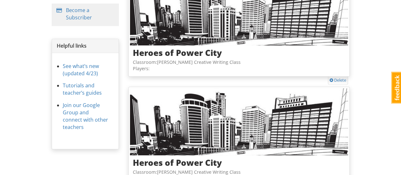
scroll to position [95, 0]
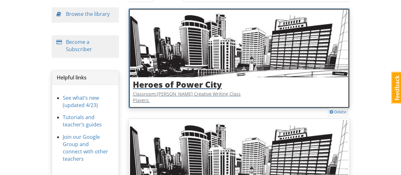
click at [229, 26] on img at bounding box center [239, 43] width 218 height 67
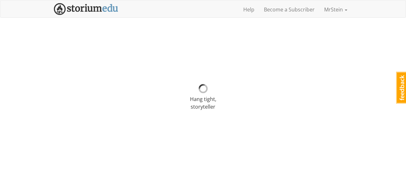
select select "zmqzxr"
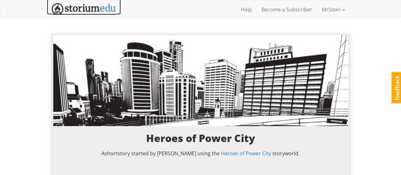
click at [67, 5] on img at bounding box center [84, 9] width 64 height 12
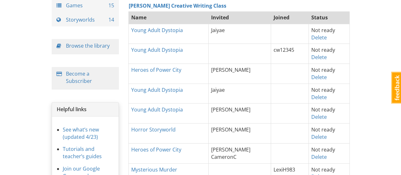
scroll to position [32, 0]
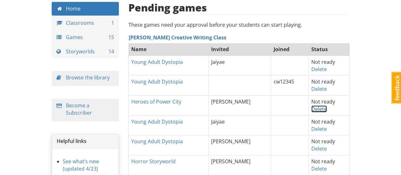
click at [316, 107] on link "Delete" at bounding box center [320, 108] width 16 height 7
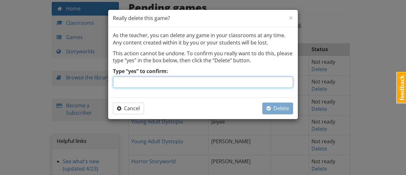
click at [172, 83] on input "Type “yes” to confirm:" at bounding box center [203, 81] width 180 height 11
type input "yes"
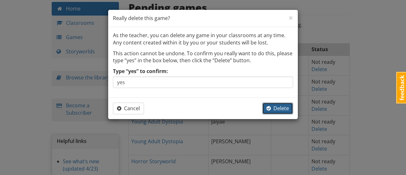
click at [283, 105] on span "Delete" at bounding box center [277, 108] width 23 height 7
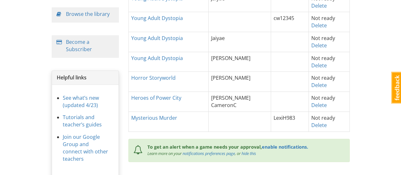
scroll to position [63, 0]
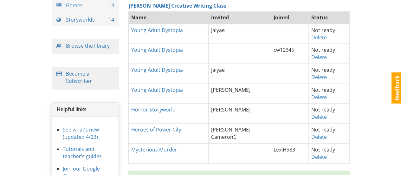
click at [275, 89] on td at bounding box center [290, 93] width 38 height 20
click at [275, 115] on td at bounding box center [290, 113] width 38 height 20
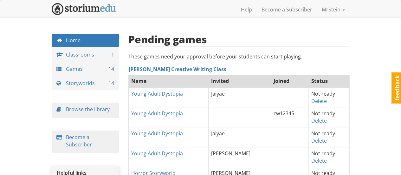
scroll to position [32, 0]
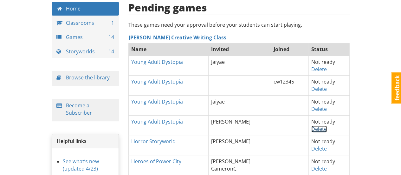
click at [317, 129] on link "Delete" at bounding box center [320, 128] width 16 height 7
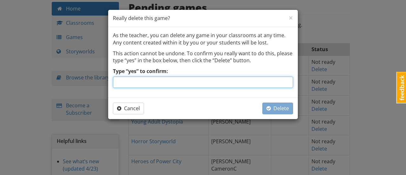
click at [211, 83] on input "Type “yes” to confirm:" at bounding box center [203, 81] width 180 height 11
type input "yes"
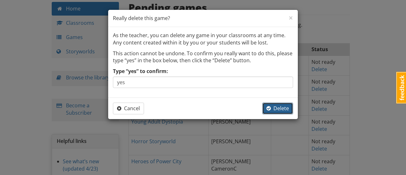
click at [277, 108] on span "Delete" at bounding box center [277, 108] width 23 height 7
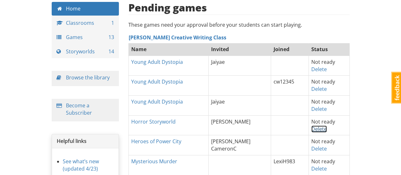
click at [318, 128] on link "Delete" at bounding box center [320, 128] width 16 height 7
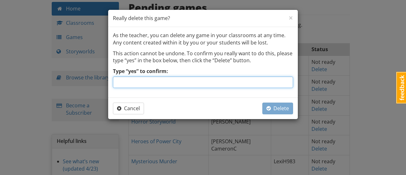
click at [183, 82] on input "Type “yes” to confirm:" at bounding box center [203, 81] width 180 height 11
type input "yes"
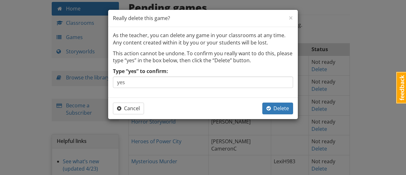
click at [213, 106] on div "Cancel Delete" at bounding box center [203, 108] width 180 height 12
click at [270, 108] on span "button" at bounding box center [268, 108] width 4 height 5
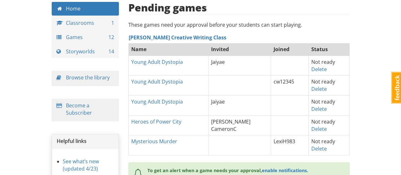
click at [294, 121] on td at bounding box center [290, 125] width 38 height 20
click at [235, 143] on td at bounding box center [239, 145] width 63 height 20
click at [286, 120] on td at bounding box center [290, 125] width 38 height 20
click at [240, 83] on td at bounding box center [239, 86] width 63 height 20
click at [297, 88] on td "cw12345" at bounding box center [290, 86] width 38 height 20
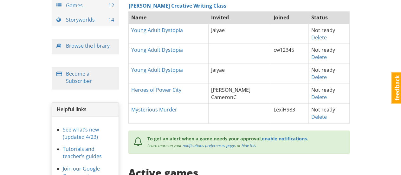
scroll to position [0, 0]
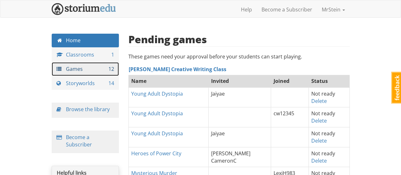
click at [73, 68] on link "Games 12" at bounding box center [86, 69] width 68 height 14
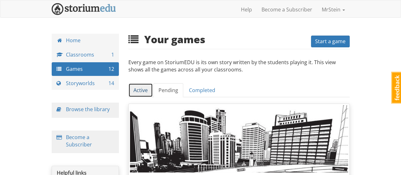
click at [136, 91] on link "Active" at bounding box center [140, 90] width 24 height 14
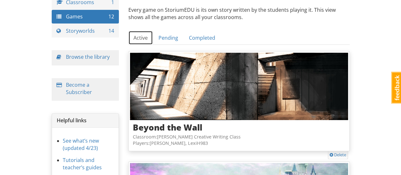
scroll to position [51, 0]
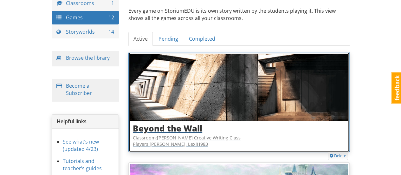
click at [196, 126] on h3 "Beyond the Wall" at bounding box center [239, 128] width 213 height 9
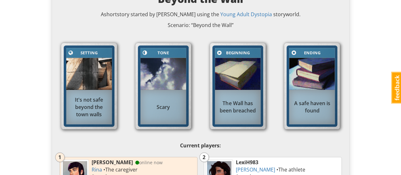
scroll to position [139, 0]
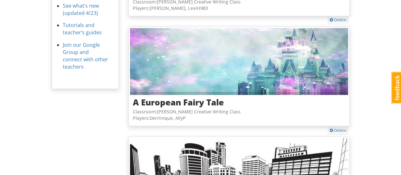
scroll to position [190, 0]
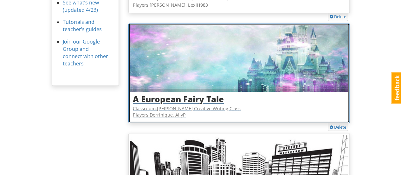
click at [209, 99] on h3 "A European Fairy Tale" at bounding box center [239, 99] width 213 height 9
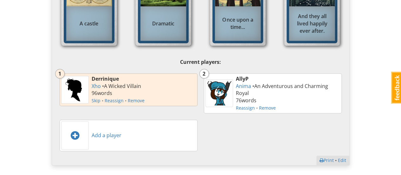
scroll to position [223, 0]
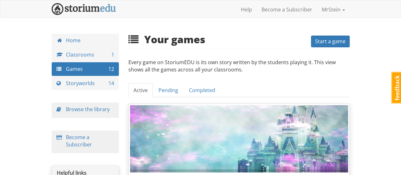
click at [236, 35] on div "Your games Start a game" at bounding box center [238, 41] width 221 height 14
click at [171, 92] on link "Pending" at bounding box center [169, 90] width 30 height 14
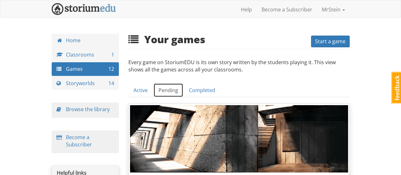
click at [168, 89] on link "Pending" at bounding box center [169, 90] width 30 height 14
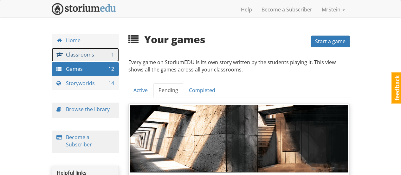
click at [72, 54] on link "Classrooms 1" at bounding box center [86, 55] width 68 height 14
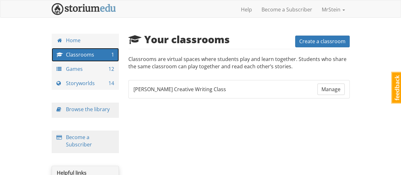
click at [72, 54] on link "Classrooms 1" at bounding box center [86, 55] width 68 height 14
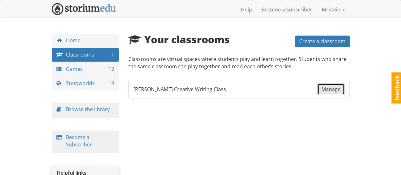
click at [329, 91] on span "Manage" at bounding box center [331, 89] width 19 height 7
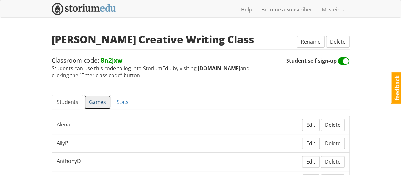
click at [96, 99] on link "Games" at bounding box center [97, 102] width 27 height 14
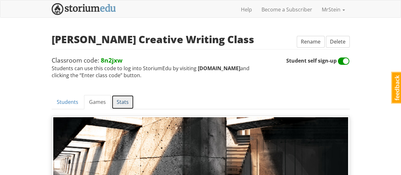
click at [119, 102] on link "Stats" at bounding box center [123, 102] width 22 height 14
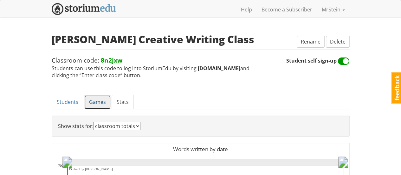
click at [94, 100] on link "Games" at bounding box center [97, 102] width 27 height 14
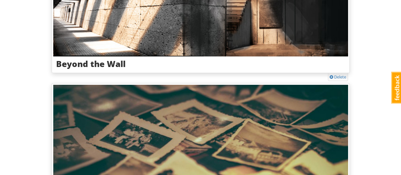
scroll to position [1079, 0]
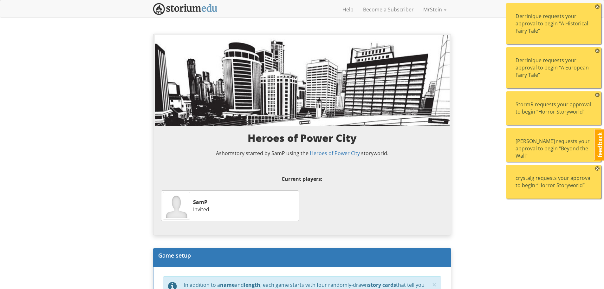
select select "67r1e1"
click at [187, 9] on img at bounding box center [185, 9] width 64 height 12
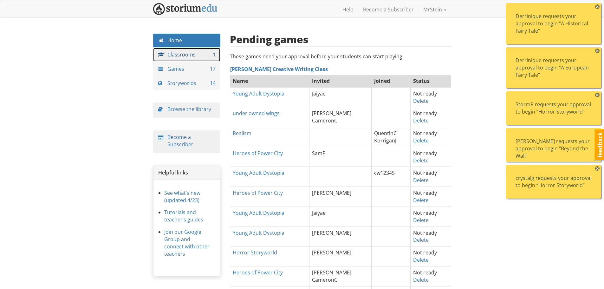
click at [178, 51] on link "Classrooms 1" at bounding box center [187, 55] width 68 height 14
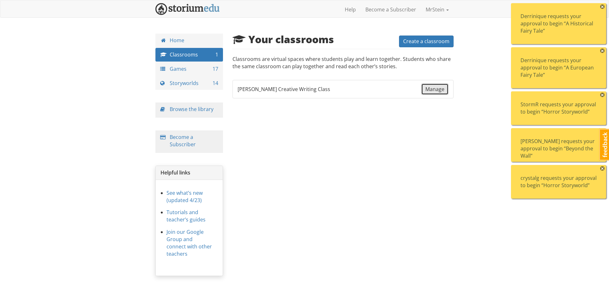
click at [430, 90] on span "Manage" at bounding box center [434, 89] width 19 height 7
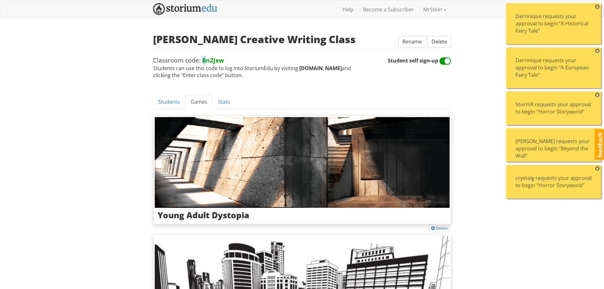
drag, startPoint x: 201, startPoint y: 59, endPoint x: 207, endPoint y: 58, distance: 5.5
click at [205, 59] on strong "8n2jxw" at bounding box center [213, 60] width 22 height 9
click at [221, 60] on strong "8n2jxw" at bounding box center [213, 60] width 22 height 9
drag, startPoint x: 223, startPoint y: 60, endPoint x: 155, endPoint y: 61, distance: 68.9
click at [155, 61] on span "Classroom code: 8n2jxw Students can use this code to log into StoriumEdu by vis…" at bounding box center [270, 67] width 235 height 23
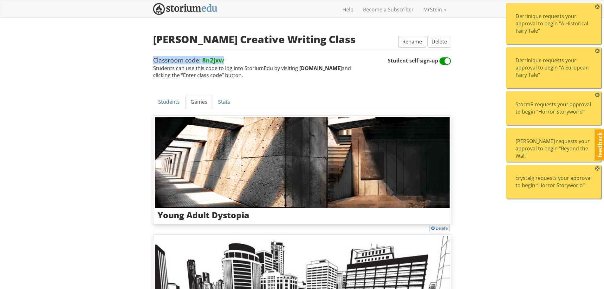
click at [238, 59] on span "Classroom code: 8n2jxw Students can use this code to log into StoriumEdu by vis…" at bounding box center [270, 67] width 235 height 23
click at [228, 61] on span "Classroom code: 8n2jxw Students can use this code to log into StoriumEdu by vis…" at bounding box center [270, 67] width 235 height 23
click at [224, 60] on span "Classroom code: 8n2jxw Students can use this code to log into StoriumEdu by vis…" at bounding box center [270, 67] width 235 height 23
click at [227, 58] on span "Classroom code: 8n2jxw Students can use this code to log into StoriumEdu by vis…" at bounding box center [270, 67] width 235 height 23
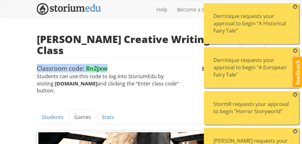
drag, startPoint x: 107, startPoint y: 61, endPoint x: 37, endPoint y: 61, distance: 69.2
click at [37, 64] on span "Classroom code: 8n2jxw" at bounding box center [72, 68] width 71 height 9
copy span "Classroom code: 8n2jxw"
click at [115, 64] on span "Classroom code: 8n2jxw Students can use this code to log into StoriumEdu by vis…" at bounding box center [119, 79] width 165 height 30
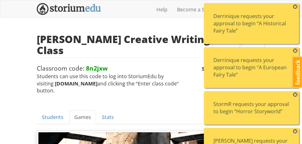
click at [295, 6] on span "×" at bounding box center [295, 6] width 4 height 4
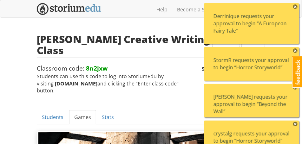
click at [295, 6] on span "×" at bounding box center [295, 6] width 4 height 4
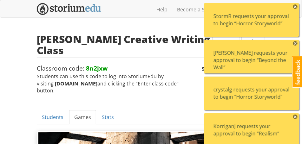
click at [295, 6] on span "×" at bounding box center [295, 6] width 4 height 4
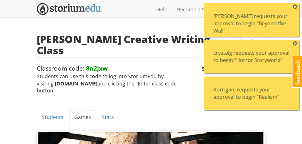
click at [296, 7] on span "×" at bounding box center [295, 6] width 4 height 4
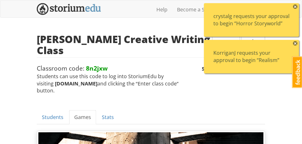
click at [295, 7] on span "×" at bounding box center [295, 6] width 4 height 4
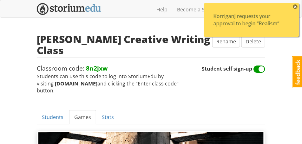
click at [295, 7] on span "×" at bounding box center [295, 6] width 4 height 4
